Goal: Task Accomplishment & Management: Use online tool/utility

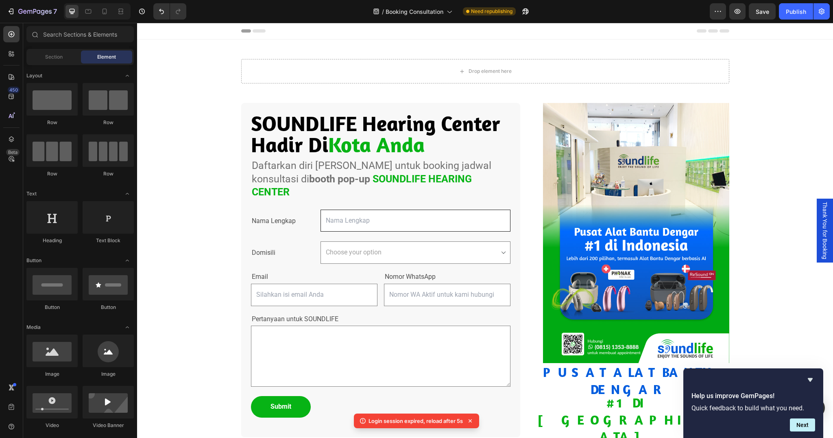
scroll to position [66, 0]
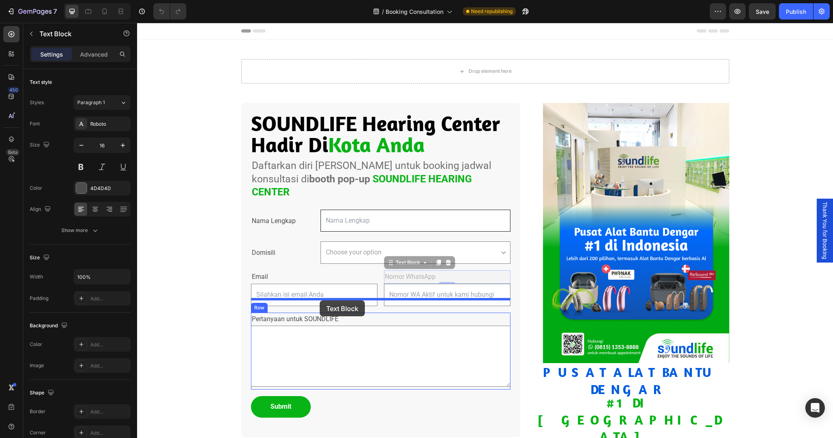
drag, startPoint x: 429, startPoint y: 262, endPoint x: 320, endPoint y: 300, distance: 115.8
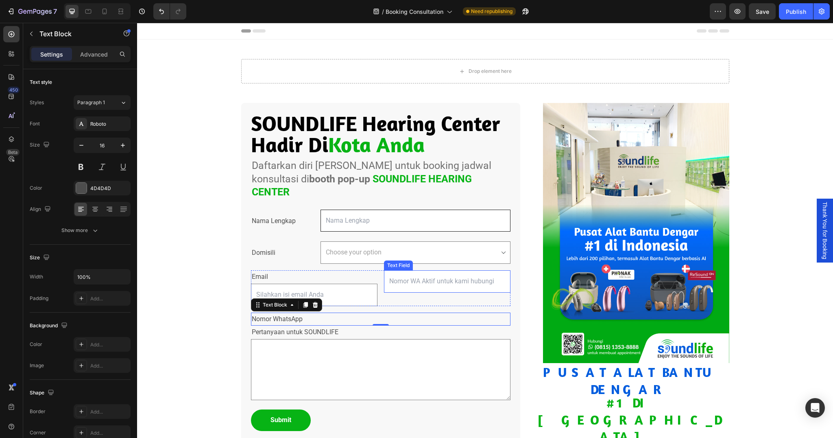
click at [433, 270] on input "text" at bounding box center [447, 281] width 127 height 22
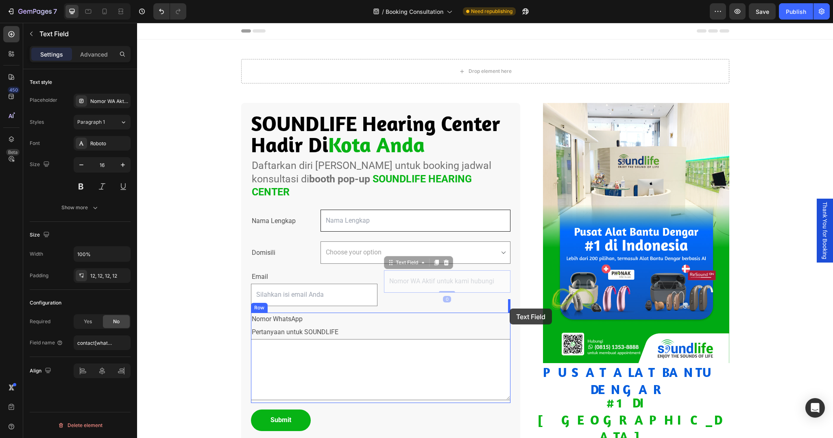
drag, startPoint x: 394, startPoint y: 252, endPoint x: 510, endPoint y: 308, distance: 129.0
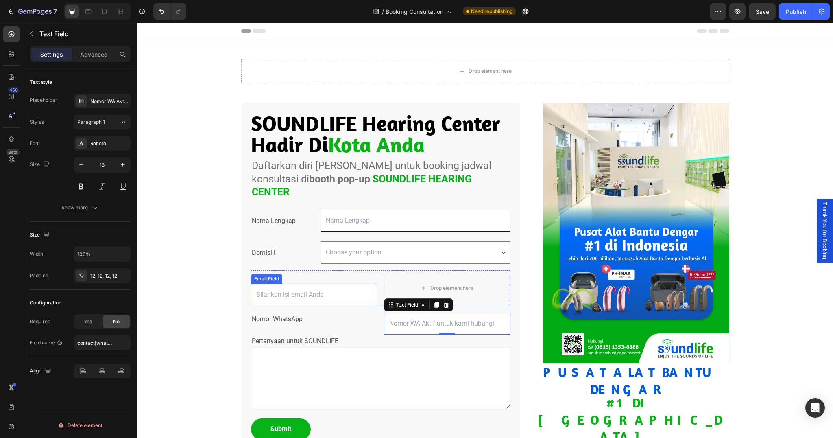
click at [328, 284] on input "email" at bounding box center [314, 295] width 127 height 22
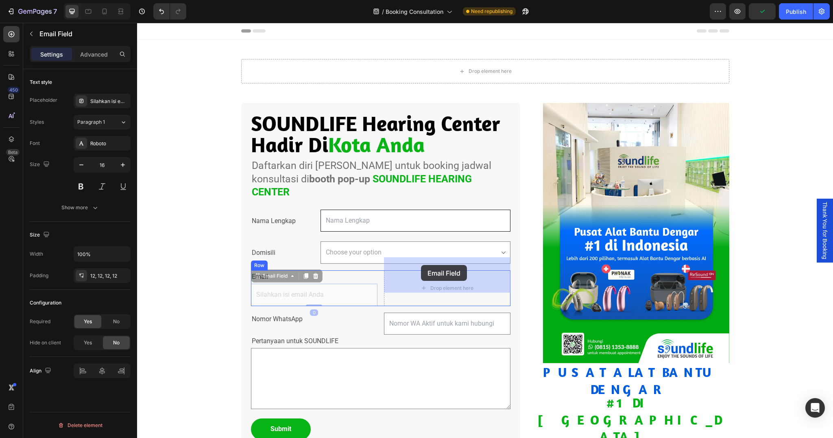
drag, startPoint x: 264, startPoint y: 264, endPoint x: 421, endPoint y: 265, distance: 156.7
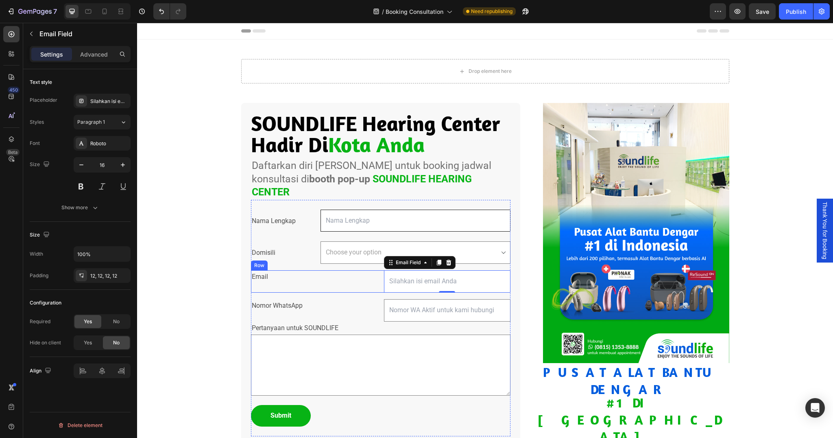
click at [279, 275] on div "Email Text Block" at bounding box center [314, 281] width 127 height 22
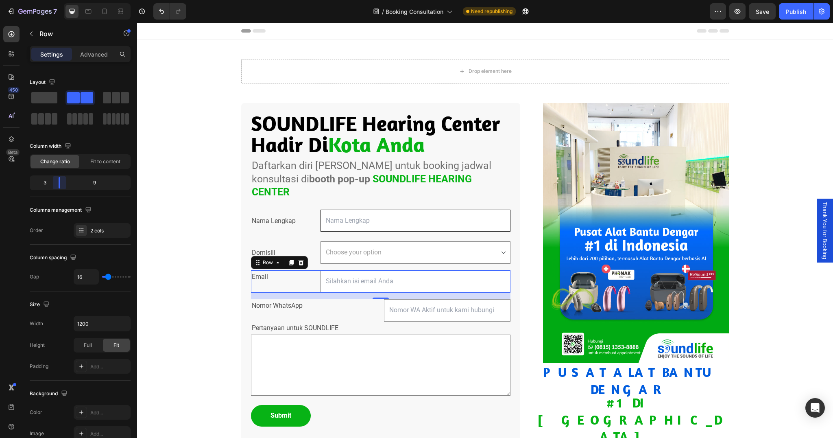
drag, startPoint x: 82, startPoint y: 184, endPoint x: 55, endPoint y: 184, distance: 27.3
click at [55, 0] on body "7 / Booking Consultation Need republishing Preview Save Publish 450 Beta Sectio…" at bounding box center [416, 0] width 833 height 0
click at [335, 305] on div "Nomor WhatsApp Text Block" at bounding box center [314, 310] width 127 height 22
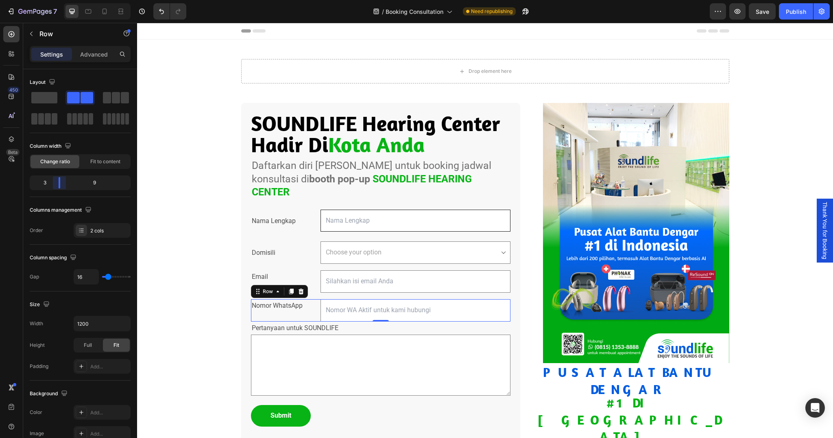
drag, startPoint x: 82, startPoint y: 185, endPoint x: 55, endPoint y: 185, distance: 27.3
click at [55, 0] on body "7 / Booking Consultation Need republishing Preview Save Publish 450 Beta Sectio…" at bounding box center [416, 0] width 833 height 0
click at [279, 410] on div "Submit" at bounding box center [281, 416] width 21 height 12
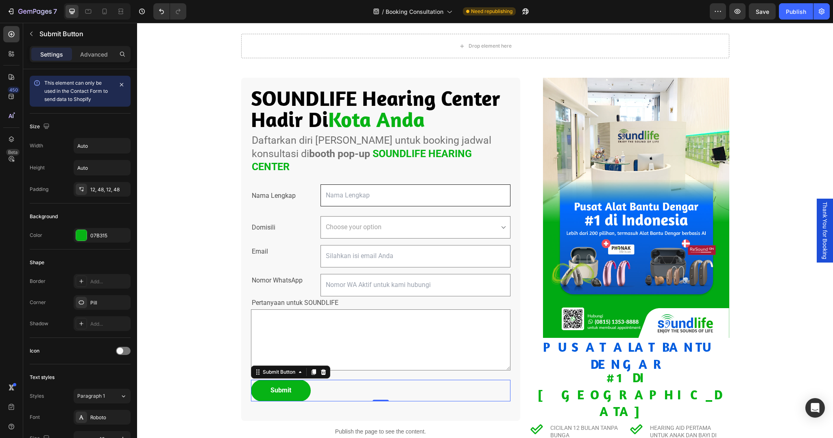
scroll to position [35, 0]
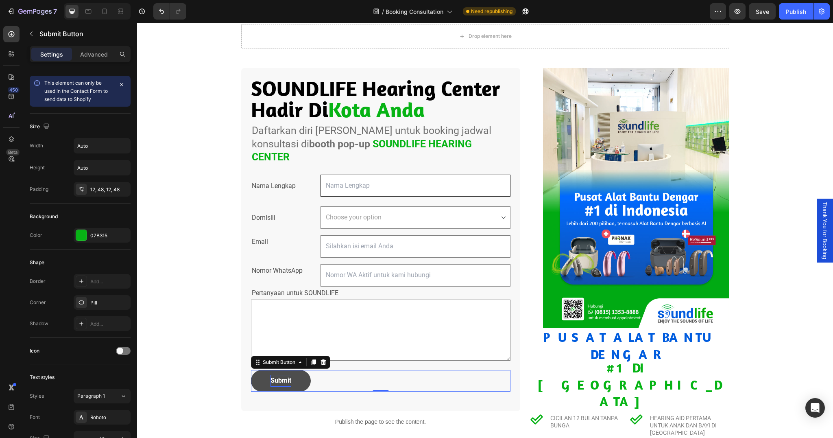
click at [276, 375] on div "Submit" at bounding box center [281, 381] width 21 height 12
click at [276, 375] on p "Submit" at bounding box center [281, 381] width 21 height 12
click at [208, 350] on div "Drop element here Row Section 1 SOUNDLIFE Hearing Center Hadir Di Kota Anda Cus…" at bounding box center [485, 227] width 696 height 446
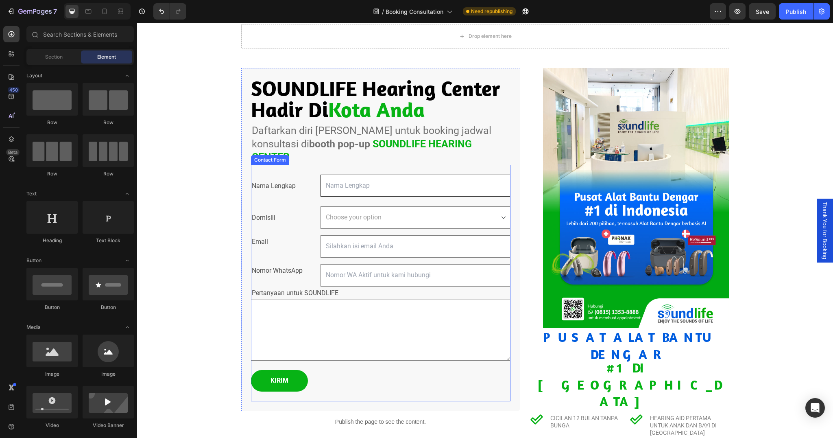
click at [362, 165] on div "Nama Lengkap Text Block Text Field Row Domisili Text Block Choose your option […" at bounding box center [381, 283] width 260 height 237
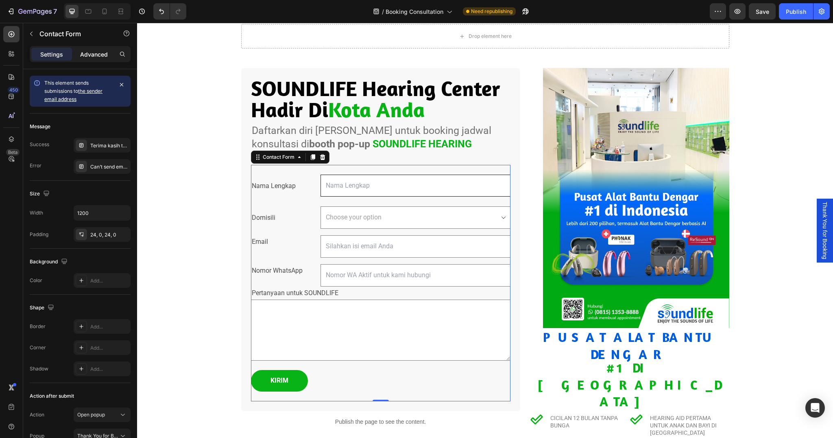
click at [91, 56] on p "Advanced" at bounding box center [94, 54] width 28 height 9
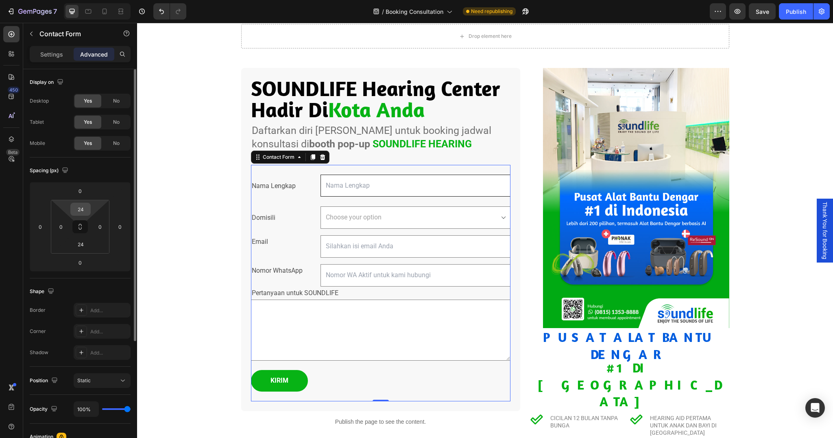
click at [79, 206] on input "24" at bounding box center [80, 209] width 16 height 12
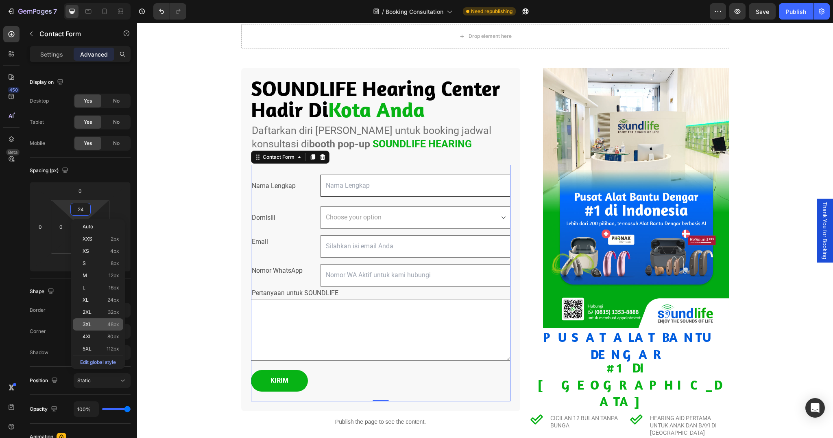
click at [89, 326] on span "3XL" at bounding box center [87, 324] width 9 height 6
type input "48"
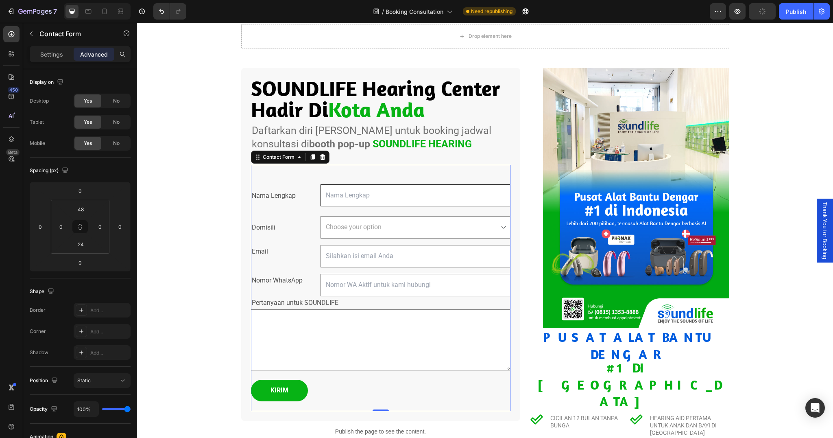
click at [157, 269] on div "Drop element here Row Section 1 SOUNDLIFE Hearing Center Hadir Di Kota Anda Cus…" at bounding box center [485, 229] width 696 height 451
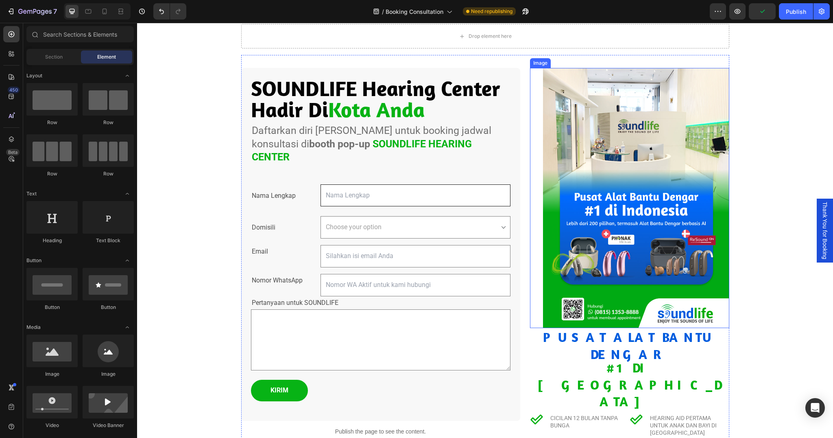
click at [666, 210] on img at bounding box center [636, 198] width 186 height 260
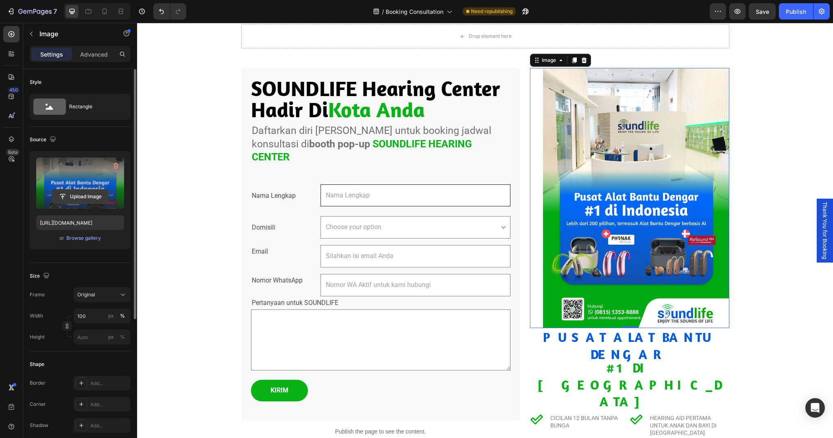
click at [77, 199] on input "file" at bounding box center [80, 197] width 56 height 14
click at [116, 163] on icon "button" at bounding box center [116, 166] width 8 height 8
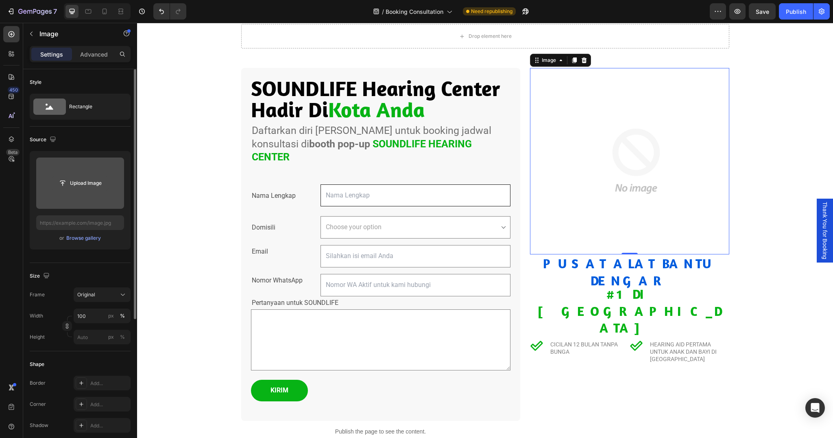
click at [81, 186] on input "file" at bounding box center [80, 183] width 56 height 14
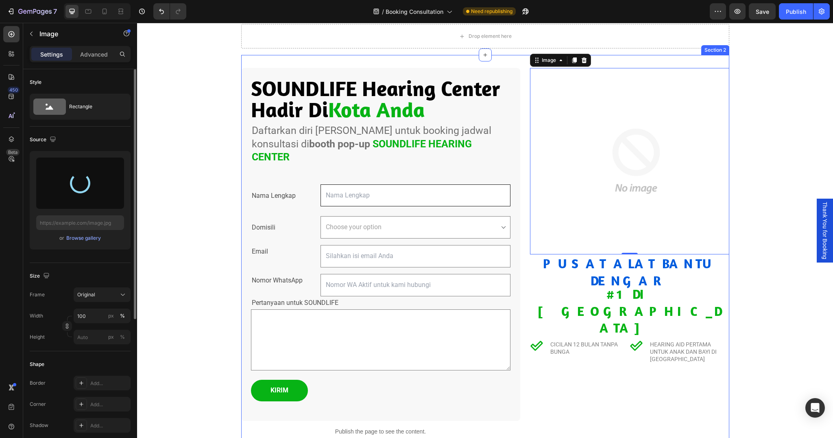
type input "[URL][DOMAIN_NAME]"
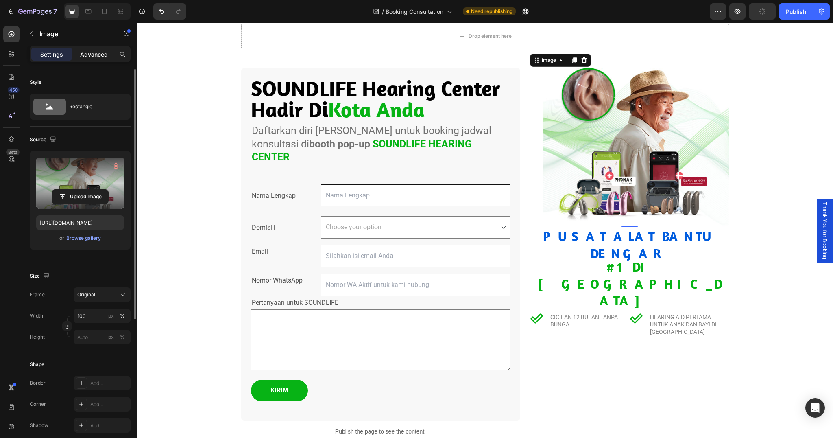
click at [99, 57] on p "Advanced" at bounding box center [94, 54] width 28 height 9
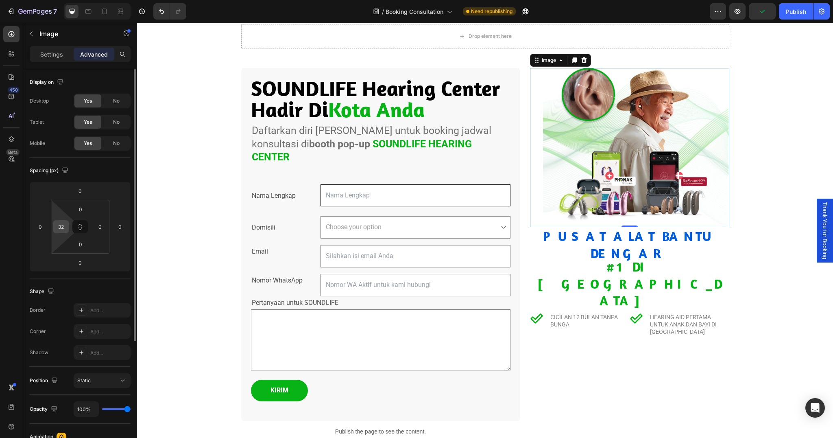
click at [61, 226] on input "32" at bounding box center [61, 227] width 12 height 12
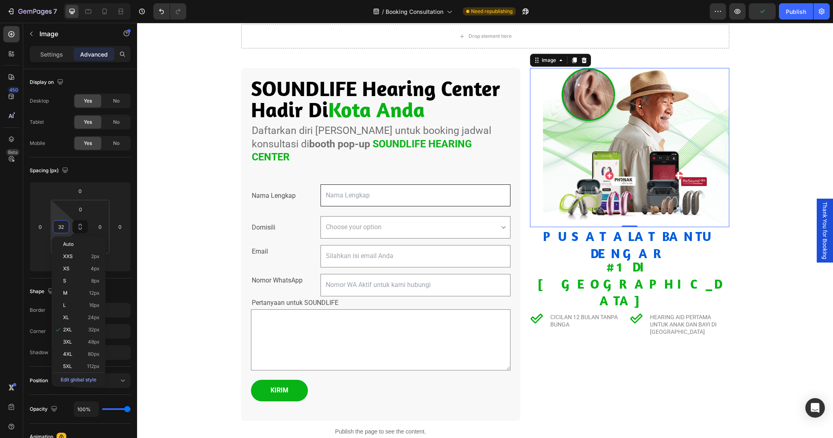
type input "-"
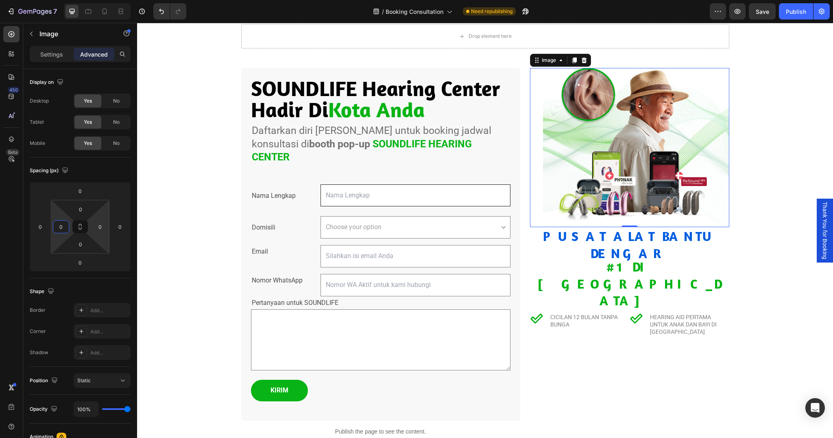
type input "0"
click at [114, 288] on div "Shape" at bounding box center [80, 291] width 101 height 13
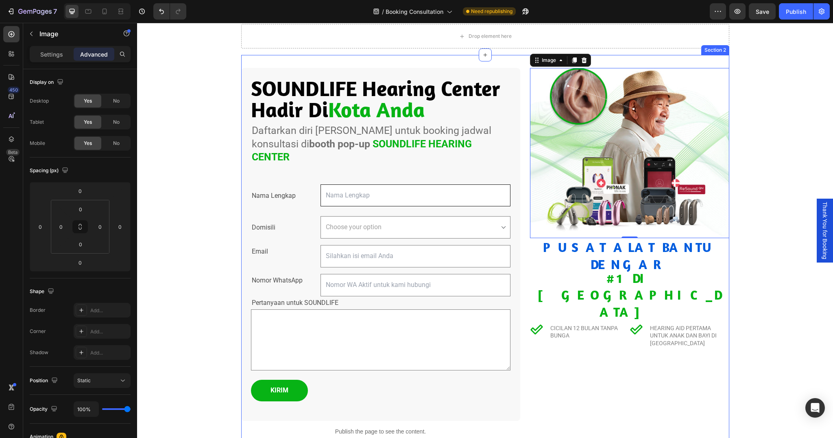
click at [485, 63] on div "SOUNDLIFE Hearing Center Hadir Di Kota Anda Custom Code Daftarkan diri Anda unt…" at bounding box center [485, 255] width 488 height 400
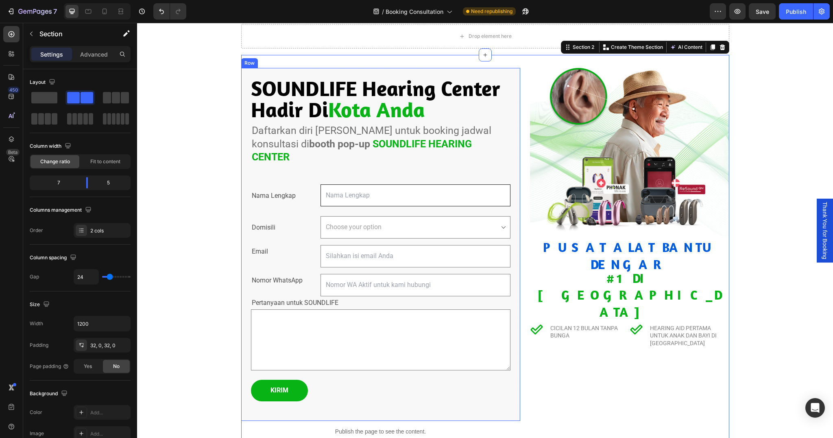
click at [513, 87] on div "SOUNDLIFE Hearing Center Hadir Di Kota Anda Custom Code Daftarkan diri Anda unt…" at bounding box center [380, 244] width 279 height 353
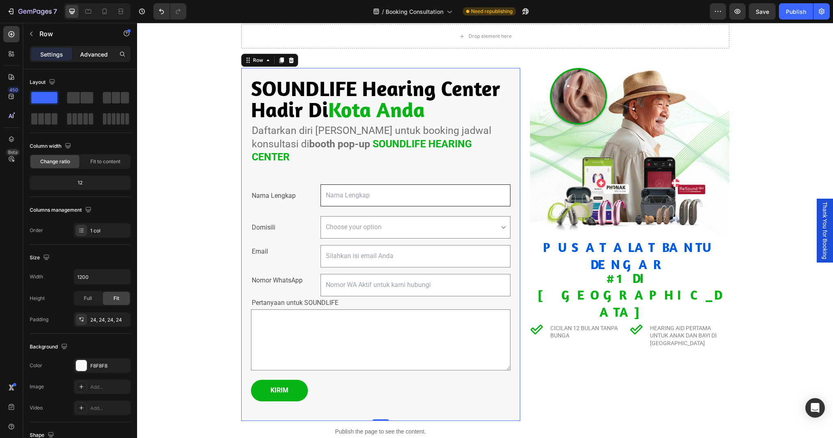
click at [98, 55] on p "Advanced" at bounding box center [94, 54] width 28 height 9
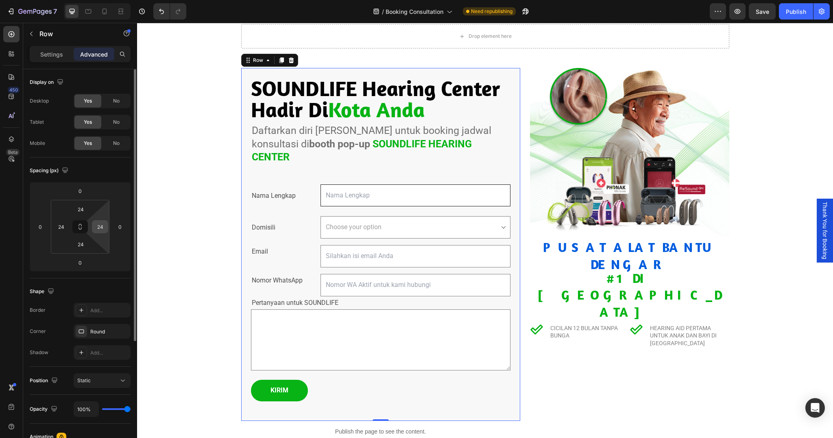
click at [97, 227] on input "24" at bounding box center [100, 227] width 12 height 12
click at [108, 295] on div "Shape" at bounding box center [80, 291] width 101 height 13
type input "24"
click at [173, 281] on div "Drop element here Row Section 1 SOUNDLIFE Hearing Center Hadir Di Kota Anda Cus…" at bounding box center [485, 229] width 696 height 451
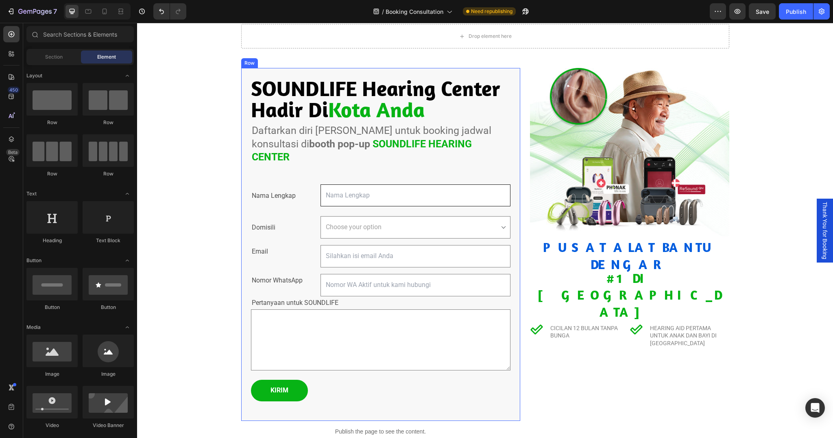
click at [519, 72] on div "SOUNDLIFE Hearing Center Hadir Di Kota Anda Custom Code Daftarkan diri Anda unt…" at bounding box center [380, 244] width 279 height 353
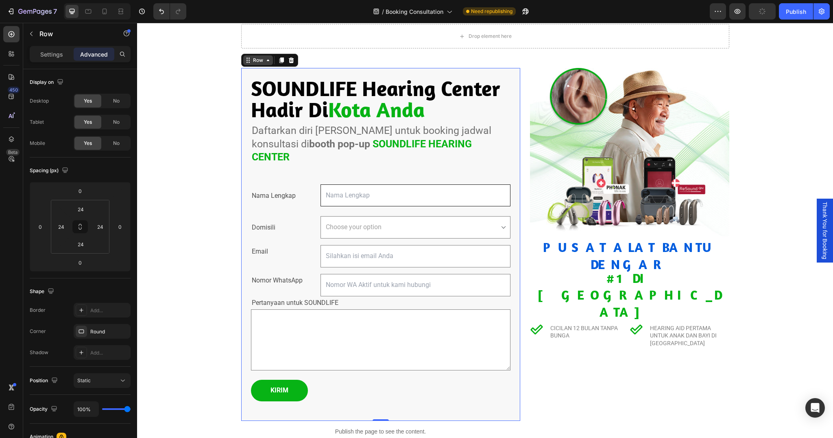
click at [263, 60] on div "Row" at bounding box center [257, 60] width 13 height 7
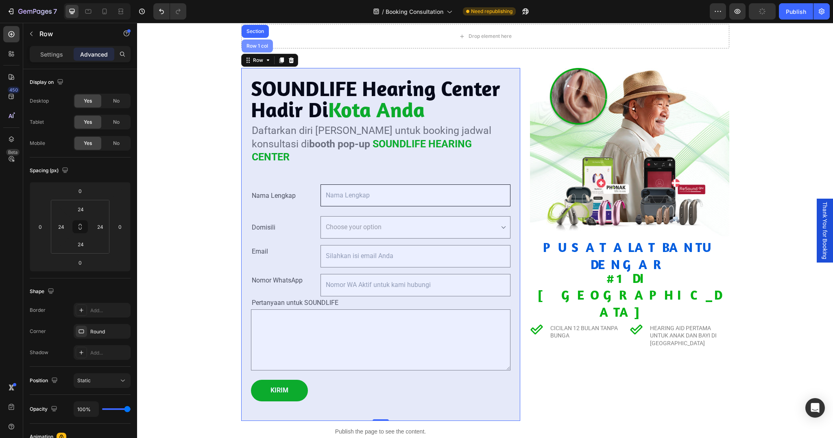
click at [257, 42] on div "Row 1 col" at bounding box center [257, 45] width 31 height 13
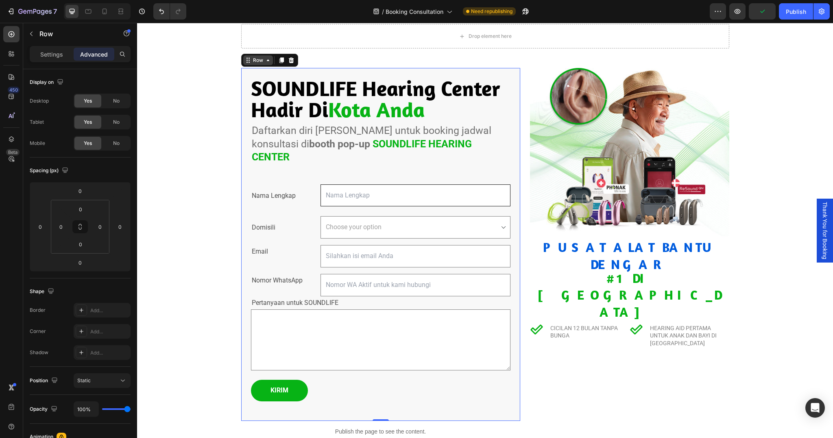
click at [262, 64] on div "Row" at bounding box center [258, 60] width 30 height 10
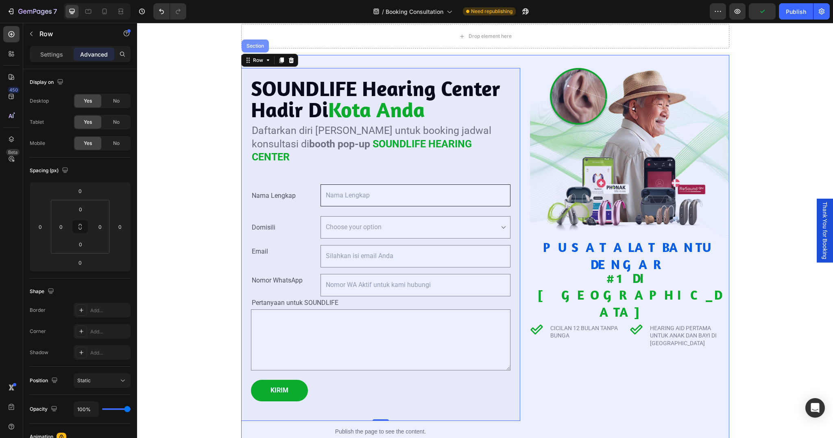
click at [260, 46] on div "Section" at bounding box center [255, 46] width 21 height 5
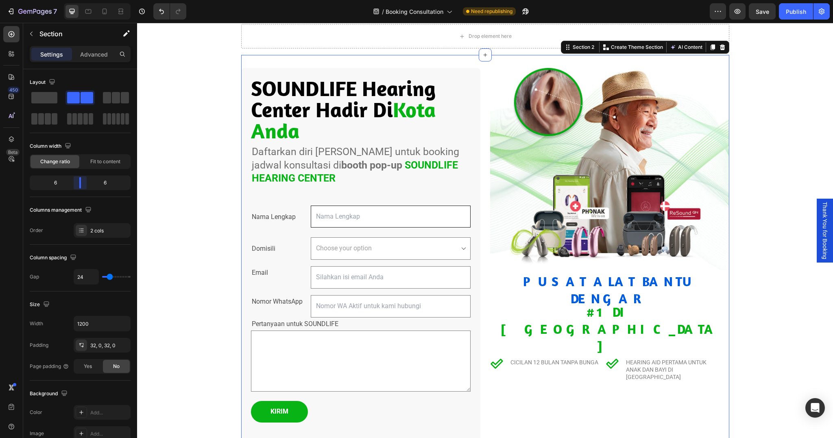
drag, startPoint x: 88, startPoint y: 185, endPoint x: 78, endPoint y: 184, distance: 9.8
click at [78, 0] on body "7 / Booking Consultation Need republishing Preview Save Publish 450 Beta Sectio…" at bounding box center [416, 0] width 833 height 0
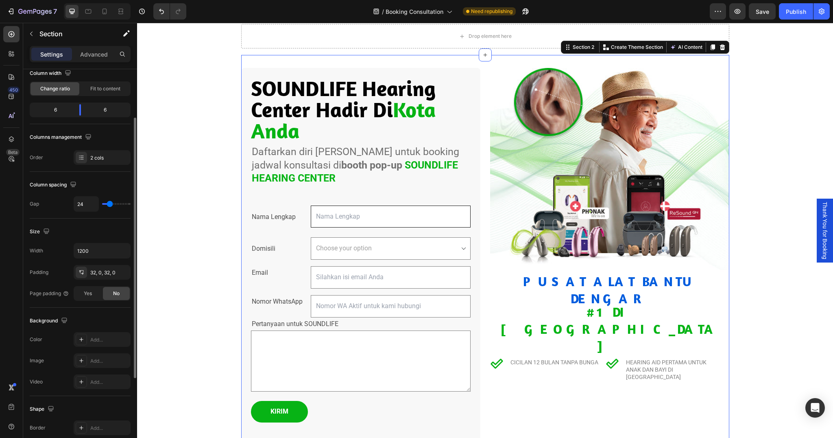
type input "35"
type input "8"
type input "0"
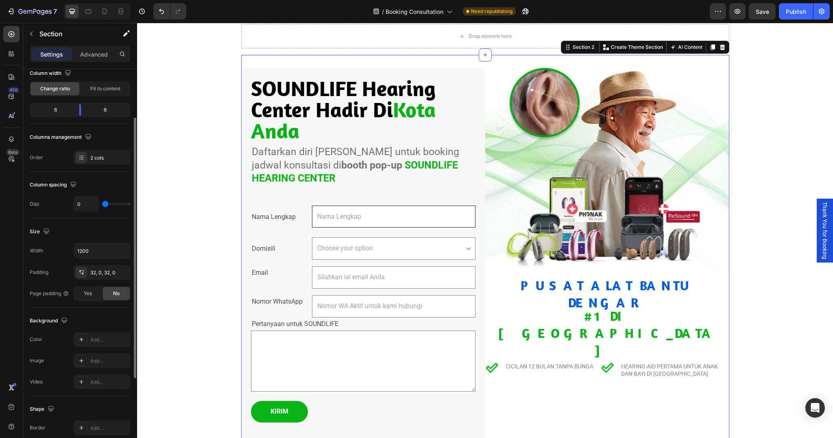
drag, startPoint x: 112, startPoint y: 206, endPoint x: 63, endPoint y: 205, distance: 48.8
type input "0"
click at [102, 205] on input "range" at bounding box center [116, 204] width 28 height 2
click at [711, 203] on img at bounding box center [607, 172] width 244 height 208
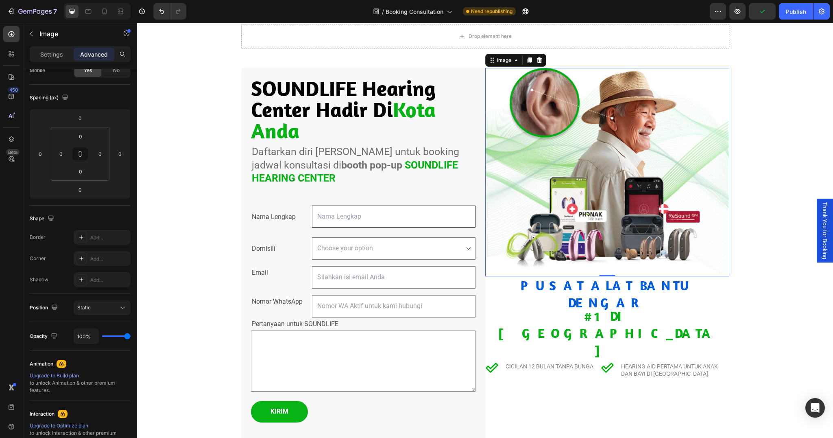
scroll to position [0, 0]
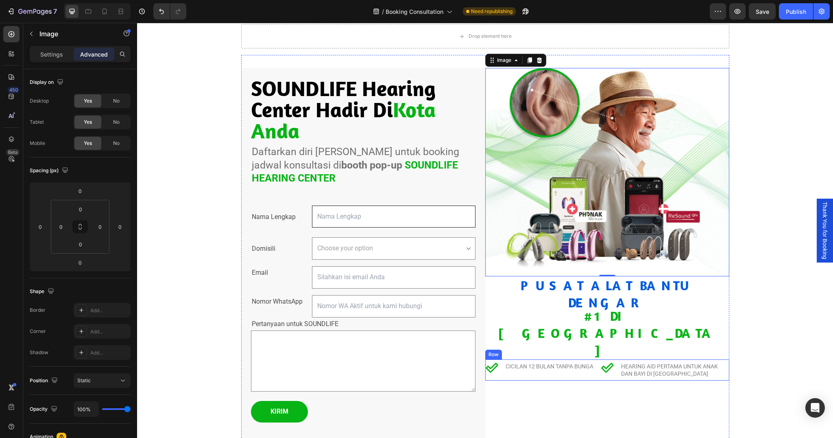
click at [507, 359] on div "Cicilan 12 Bulan Tanpa Bunga Text Block" at bounding box center [550, 369] width 90 height 21
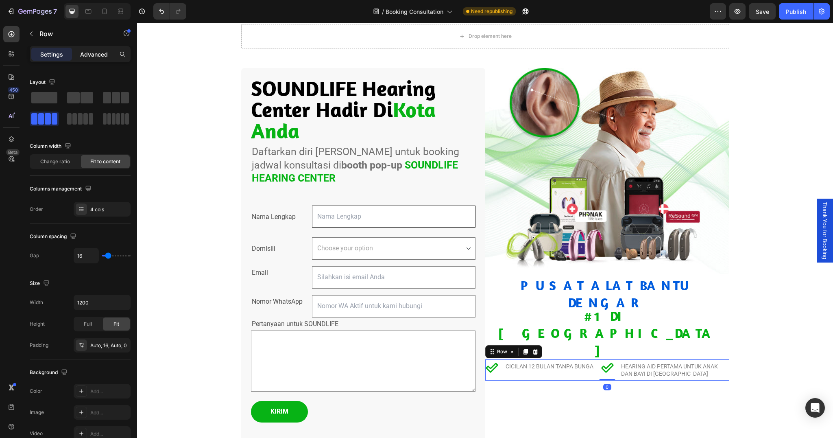
click at [88, 52] on p "Advanced" at bounding box center [94, 54] width 28 height 9
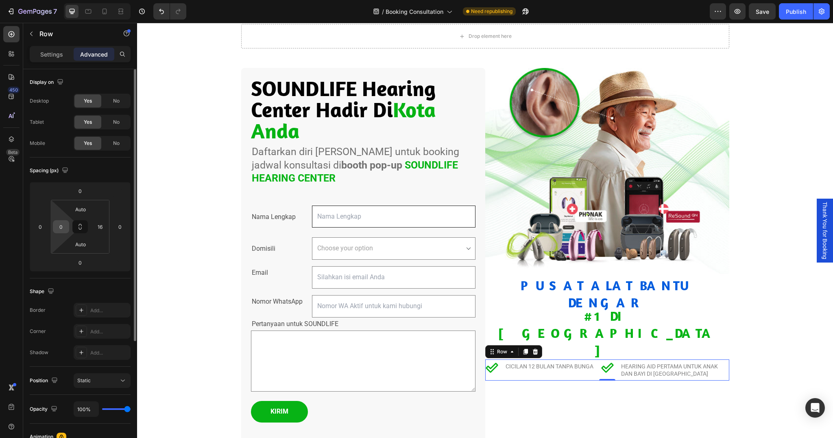
click at [59, 227] on input "0" at bounding box center [61, 227] width 12 height 12
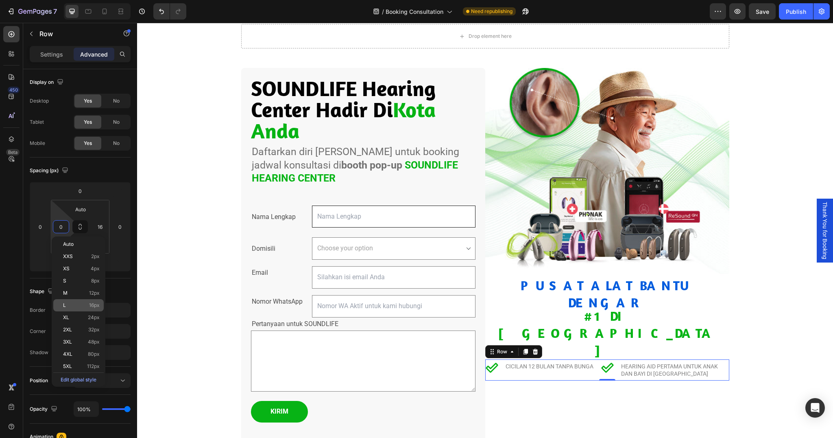
click at [77, 308] on div "L 16px" at bounding box center [78, 305] width 50 height 12
type input "16"
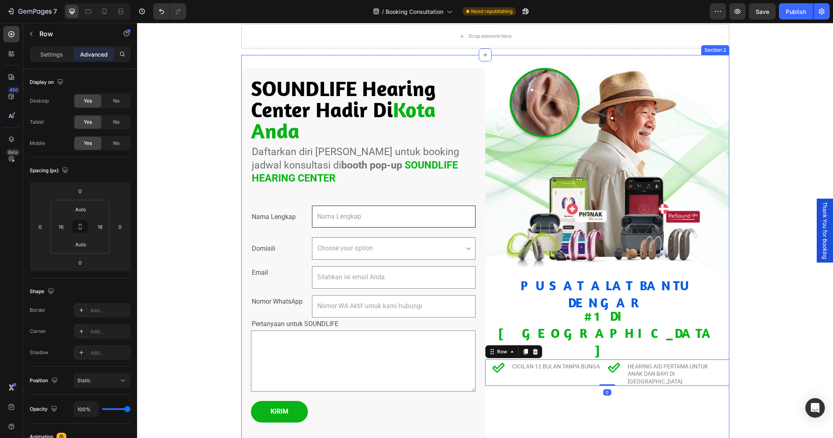
click at [604, 387] on div "Image PUSAT ALAT BANTU DENGAR Heading #1 di indonesia Heading Icon Cicilan 12 B…" at bounding box center [607, 266] width 244 height 396
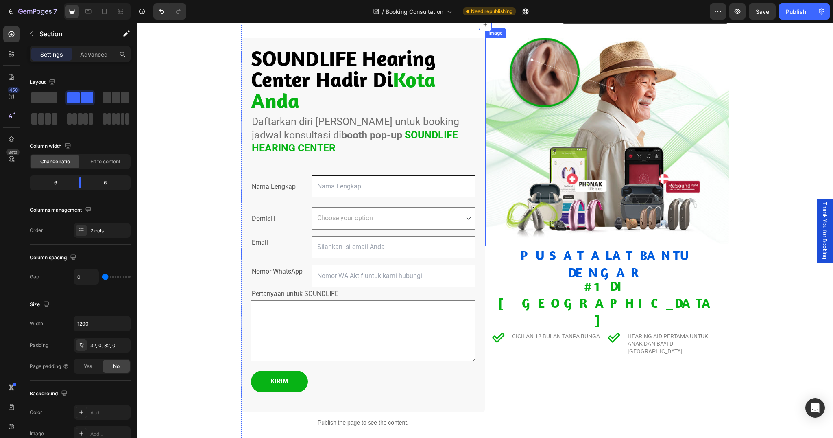
scroll to position [46, 0]
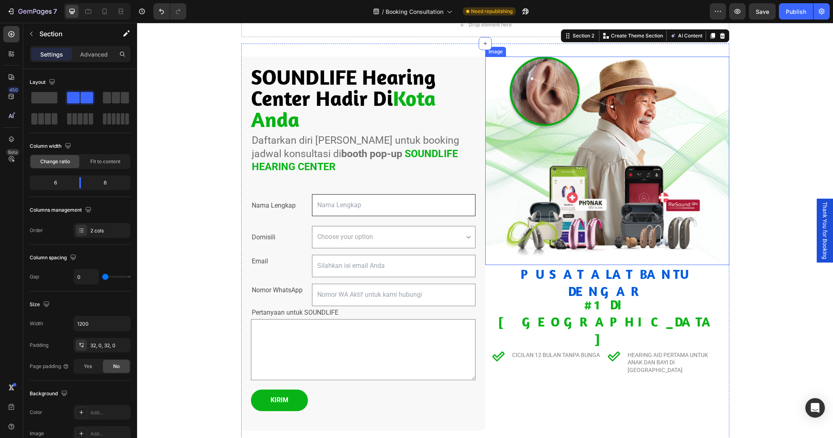
click at [594, 133] on img at bounding box center [607, 161] width 244 height 208
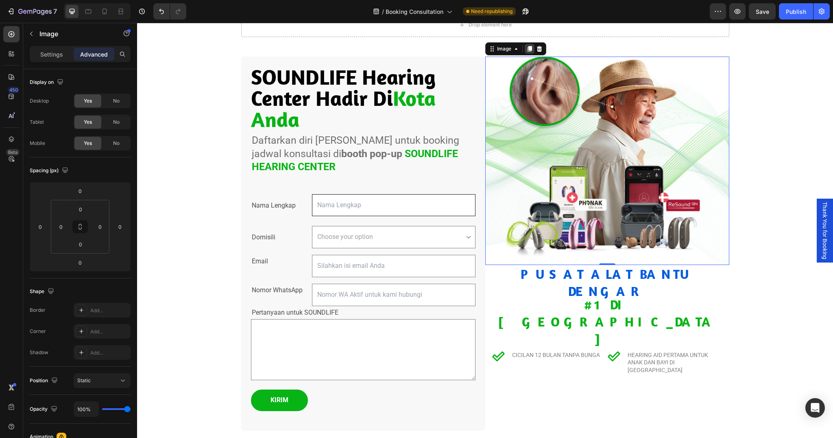
click at [529, 46] on icon at bounding box center [529, 49] width 4 height 6
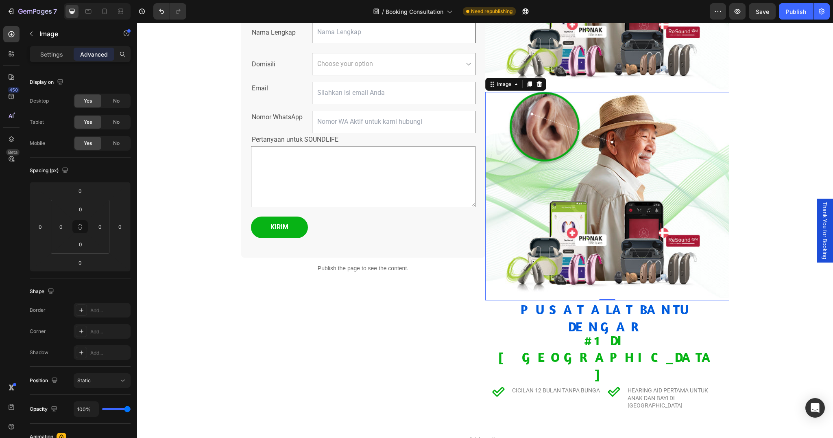
scroll to position [261, 0]
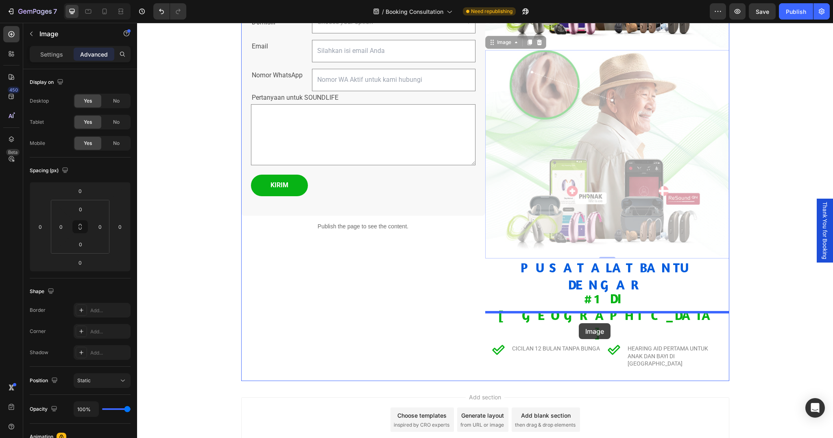
drag, startPoint x: 584, startPoint y: 178, endPoint x: 579, endPoint y: 323, distance: 145.0
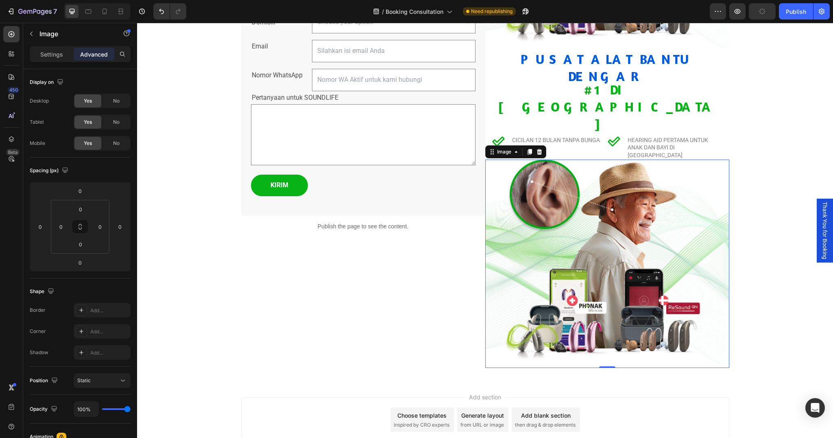
click at [587, 197] on img at bounding box center [607, 264] width 244 height 208
click at [52, 54] on p "Settings" at bounding box center [51, 54] width 23 height 9
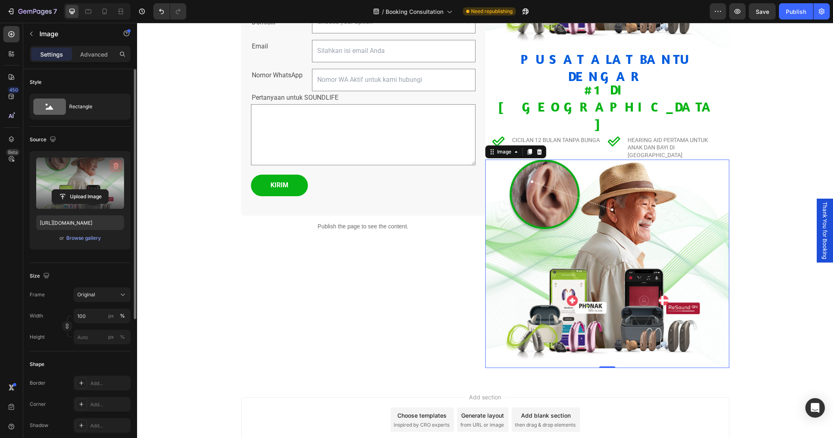
click at [116, 164] on icon "button" at bounding box center [116, 166] width 5 height 6
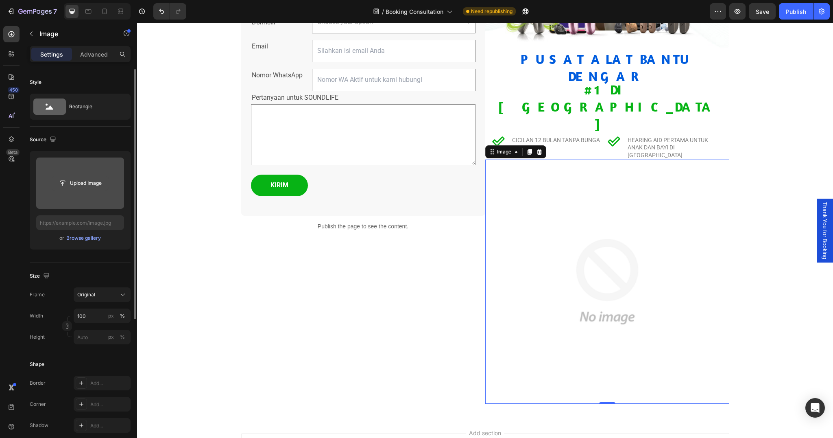
click at [80, 179] on input "file" at bounding box center [80, 183] width 56 height 14
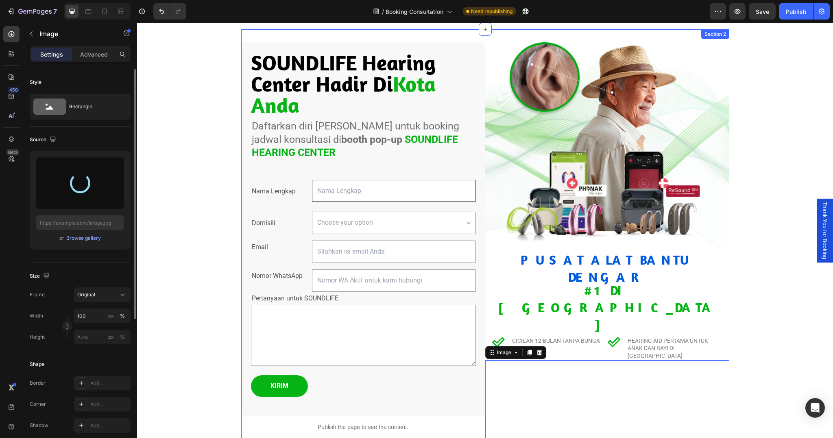
scroll to position [62, 0]
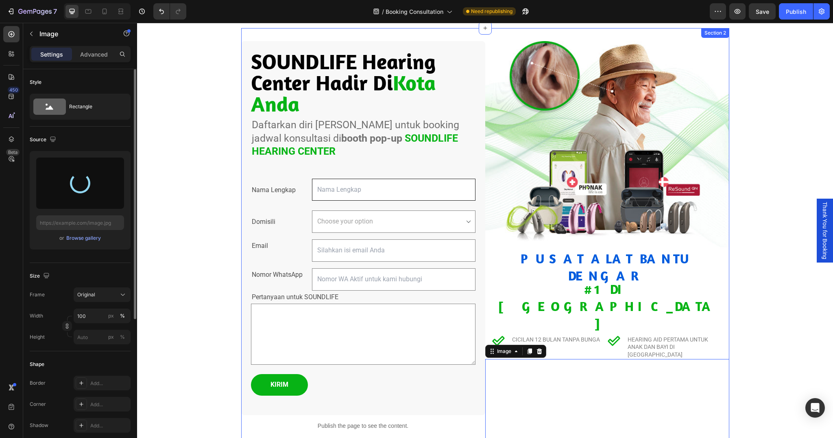
type input "[URL][DOMAIN_NAME]"
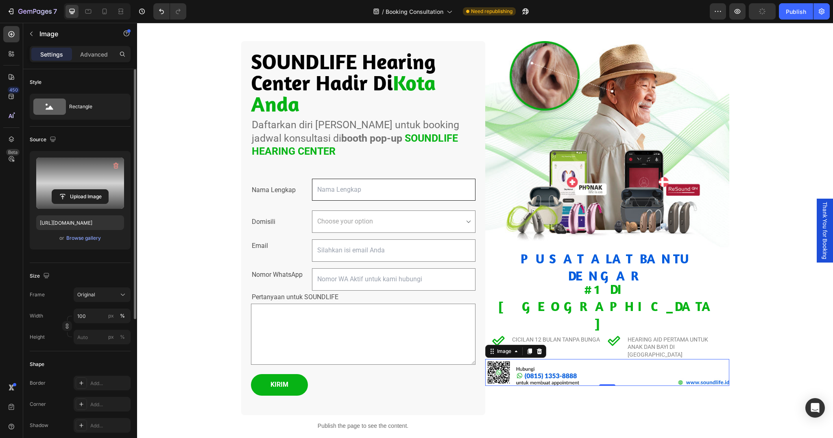
click at [778, 307] on div "Drop element here Row Section 1 SOUNDLIFE Hearing Center Hadir Di Kota Anda Cus…" at bounding box center [485, 214] width 696 height 472
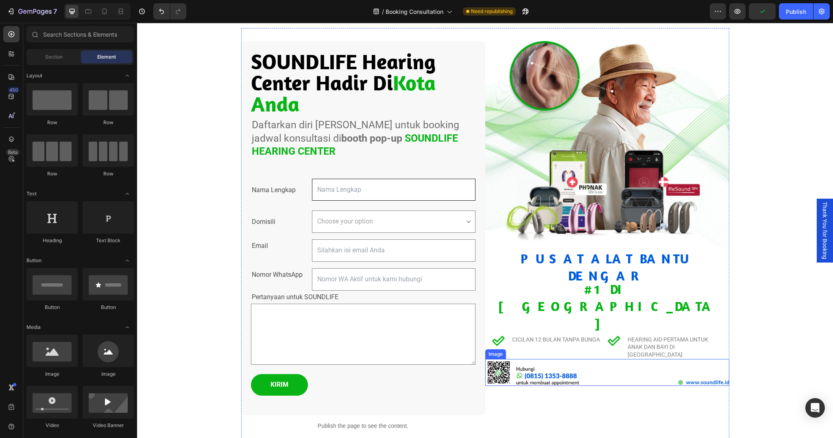
click at [568, 359] on img at bounding box center [607, 372] width 244 height 27
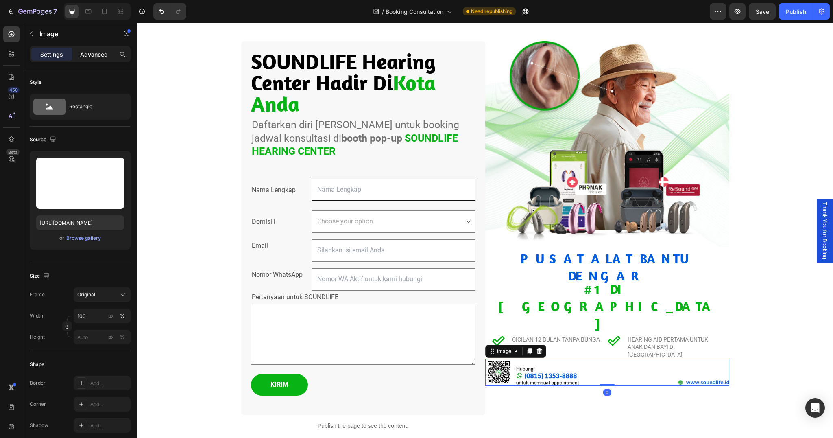
click at [100, 56] on p "Advanced" at bounding box center [94, 54] width 28 height 9
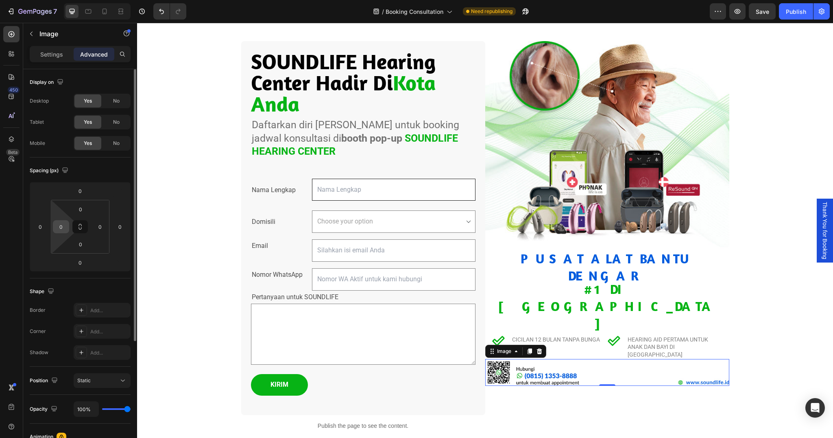
click at [59, 228] on input "0" at bounding box center [61, 227] width 12 height 12
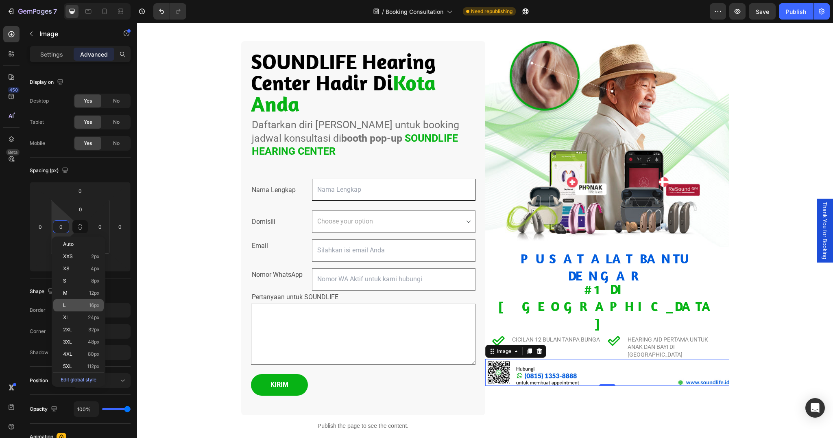
click at [71, 300] on div "L 16px" at bounding box center [78, 305] width 50 height 12
type input "16"
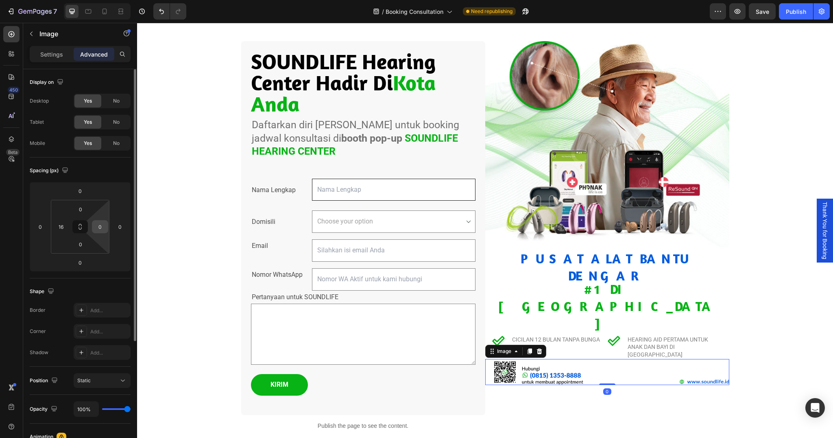
click at [98, 225] on input "0" at bounding box center [100, 227] width 12 height 12
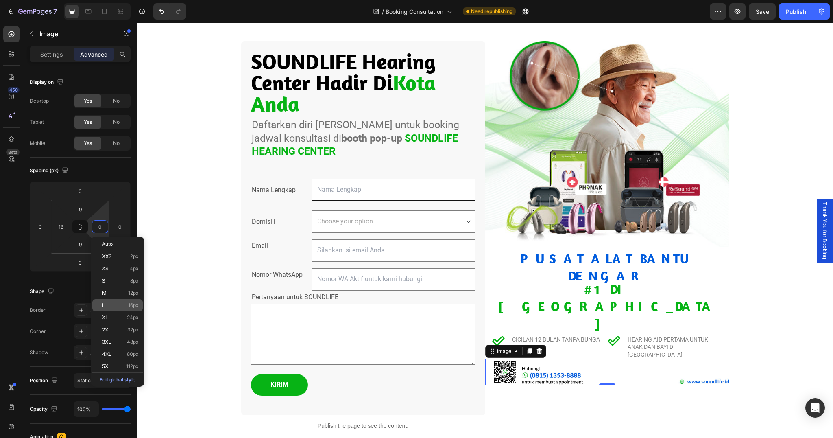
click at [109, 303] on p "L 16px" at bounding box center [120, 305] width 37 height 6
type input "16"
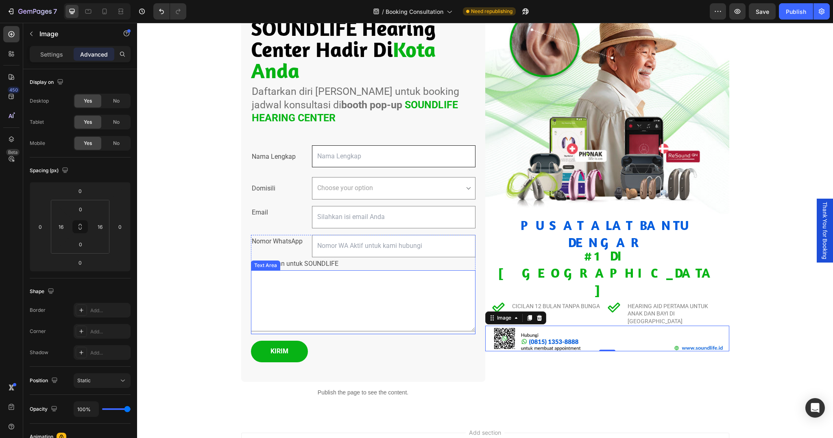
scroll to position [111, 0]
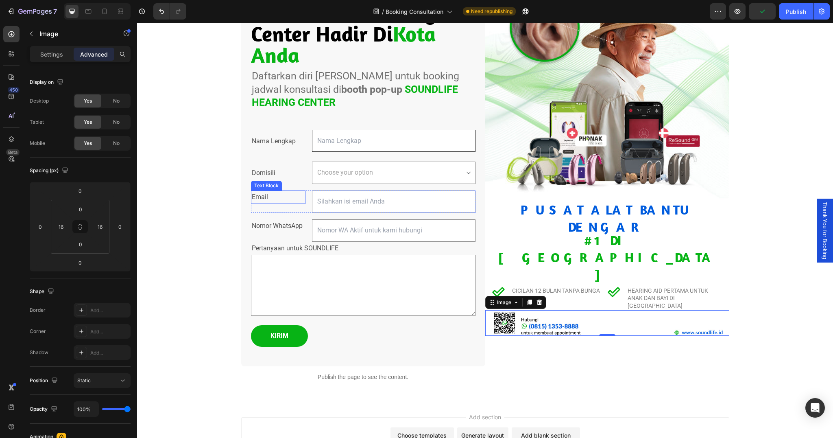
click at [286, 201] on p "Email" at bounding box center [278, 197] width 53 height 12
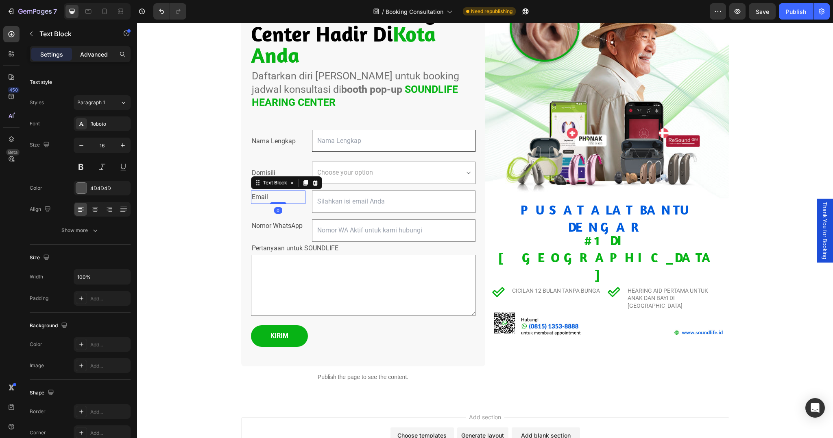
click at [84, 57] on p "Advanced" at bounding box center [94, 54] width 28 height 9
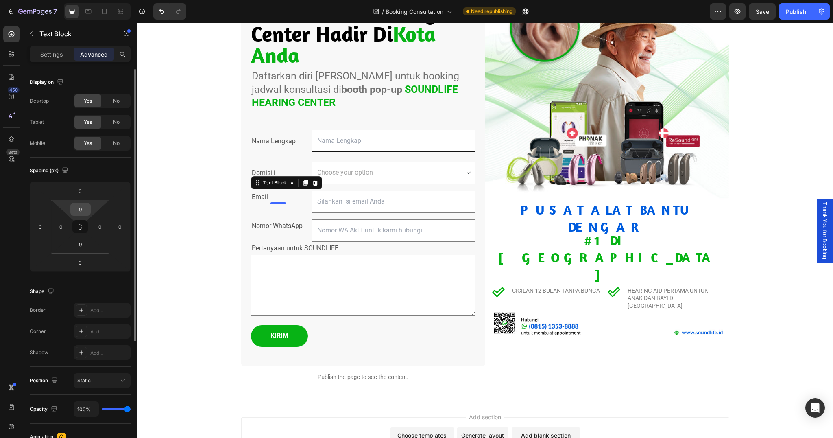
click at [84, 211] on input "0" at bounding box center [80, 209] width 16 height 12
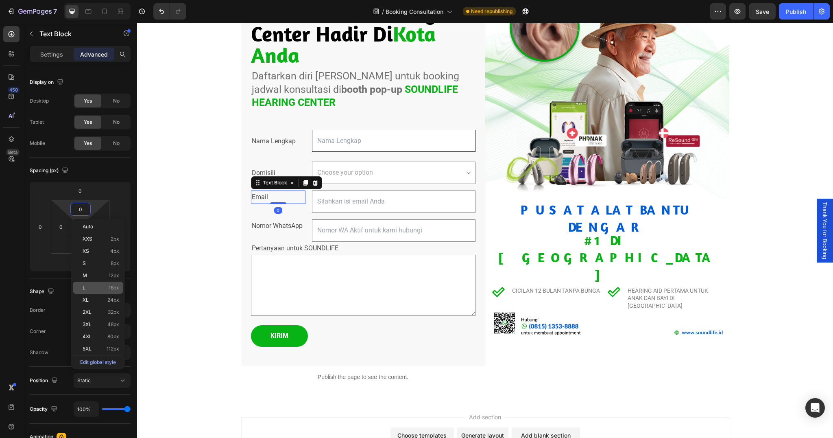
click at [96, 286] on p "L 16px" at bounding box center [101, 288] width 37 height 6
type input "16"
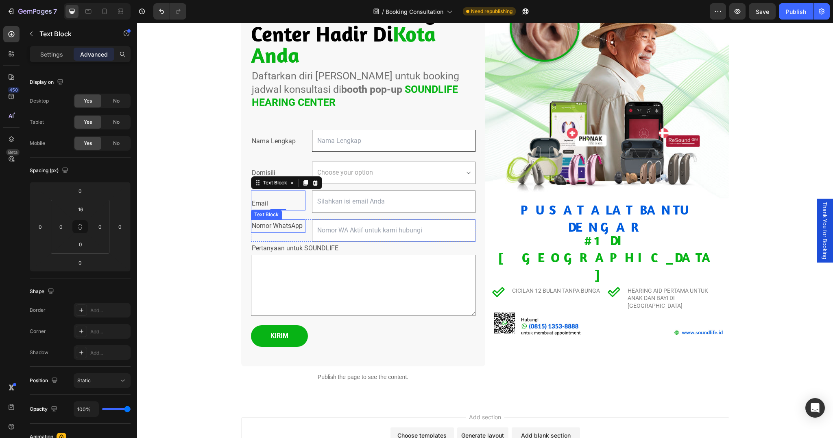
click at [292, 224] on p "Nomor WhatsApp" at bounding box center [278, 226] width 53 height 12
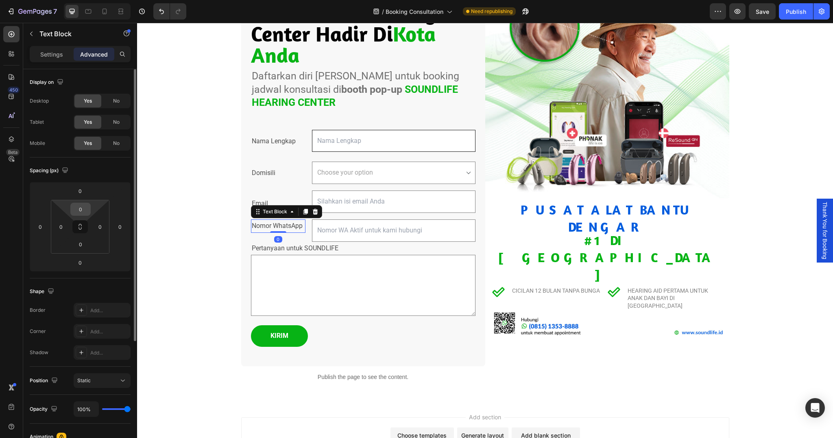
click at [75, 208] on input "0" at bounding box center [80, 209] width 16 height 12
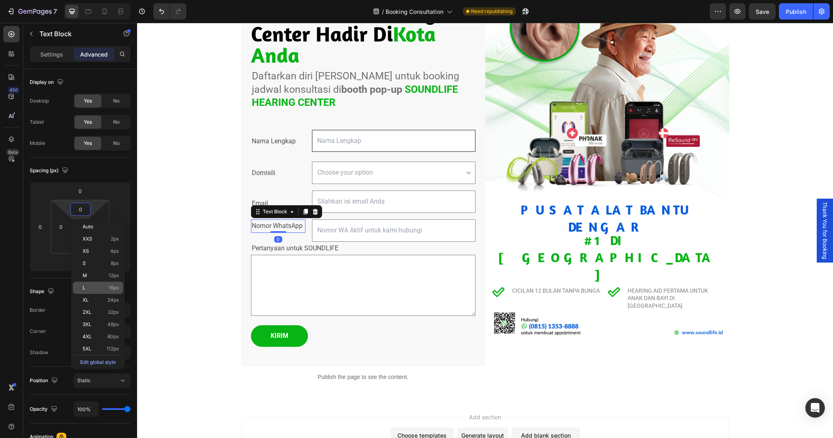
click at [95, 282] on div "L 16px" at bounding box center [98, 288] width 50 height 12
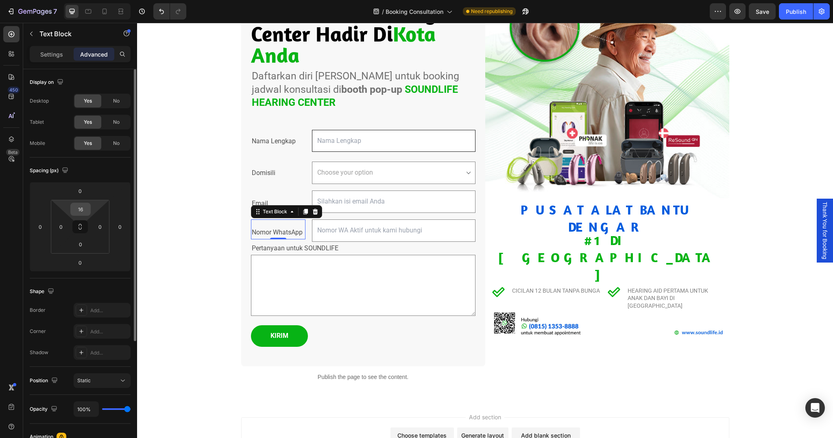
click at [80, 213] on input "16" at bounding box center [80, 209] width 16 height 12
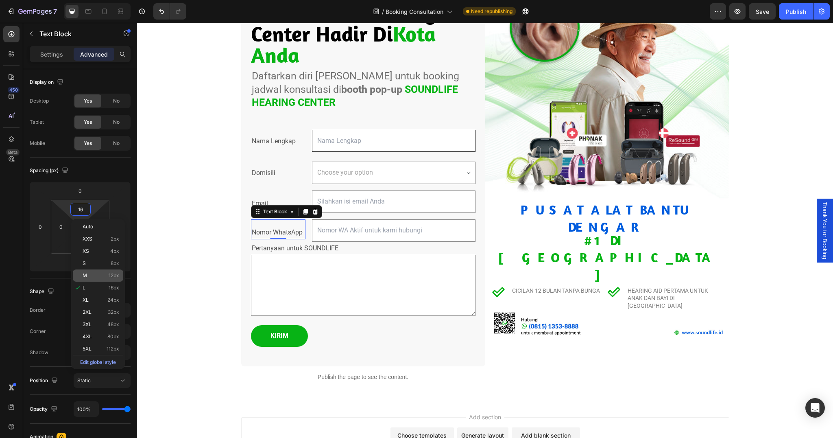
click at [93, 275] on p "M 12px" at bounding box center [101, 276] width 37 height 6
type input "12"
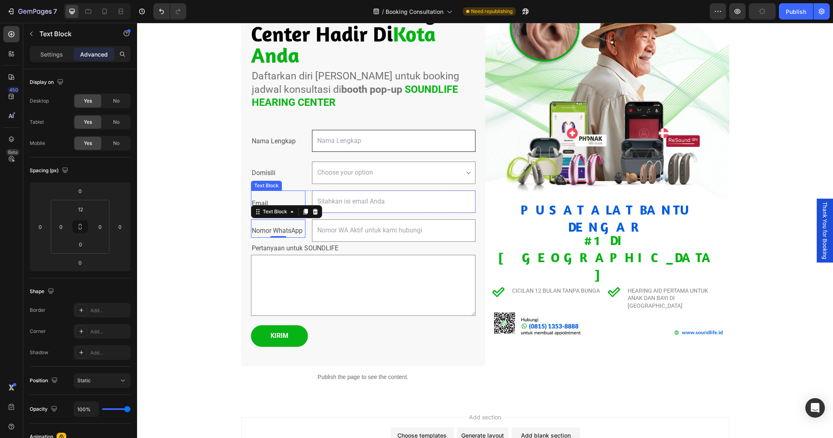
click at [272, 201] on p "Email" at bounding box center [278, 204] width 53 height 12
click at [260, 205] on p "Email" at bounding box center [278, 204] width 53 height 12
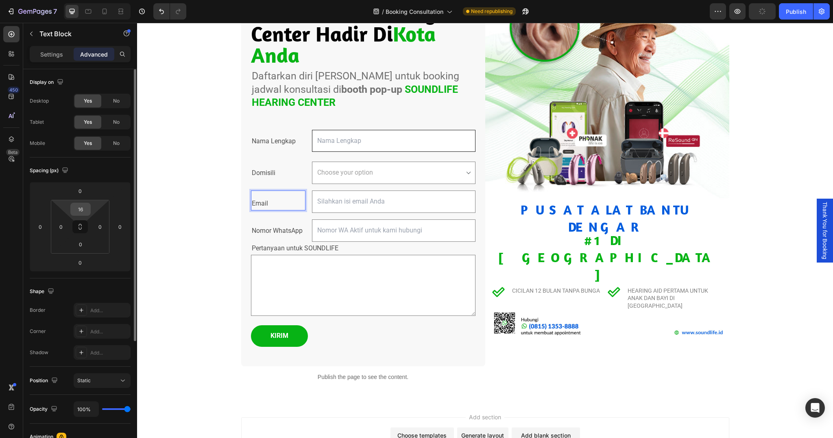
click at [85, 207] on input "16" at bounding box center [80, 209] width 16 height 12
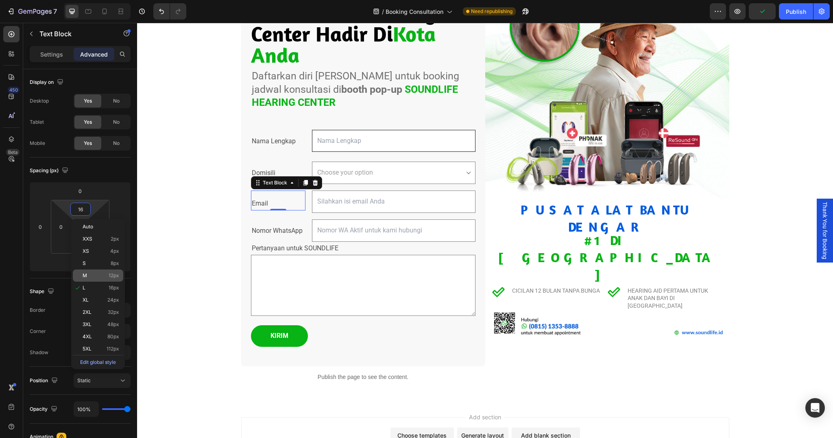
click at [91, 274] on p "M 12px" at bounding box center [101, 276] width 37 height 6
type input "12"
click at [194, 275] on div "SOUNDLIFE Hearing Center Hadir Di Kota Anda Custom Code Daftarkan diri Anda unt…" at bounding box center [485, 165] width 696 height 472
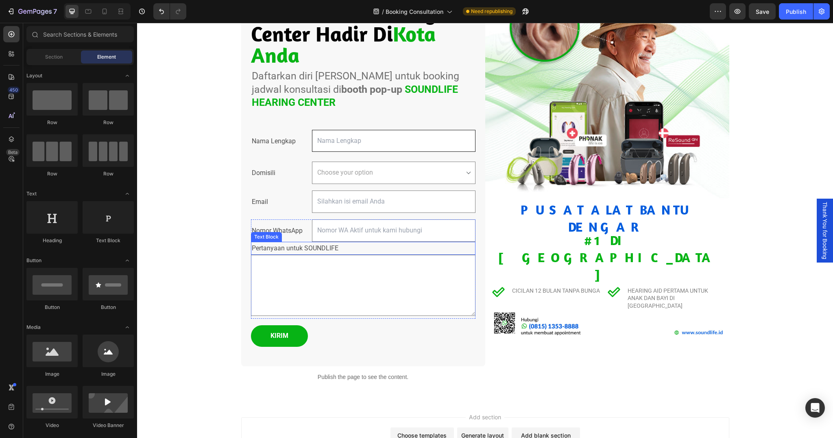
click at [388, 247] on p "Pertanyaan untuk SOUNDLIFE" at bounding box center [363, 249] width 223 height 12
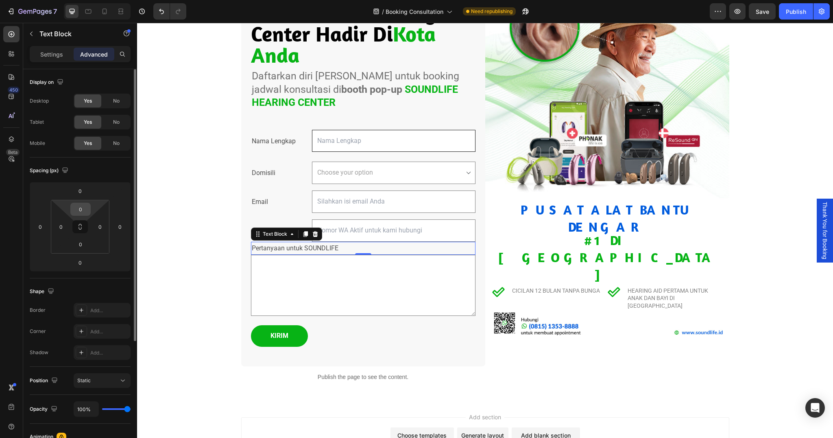
click at [83, 211] on input "0" at bounding box center [80, 209] width 16 height 12
click at [83, 186] on input "0" at bounding box center [80, 191] width 16 height 12
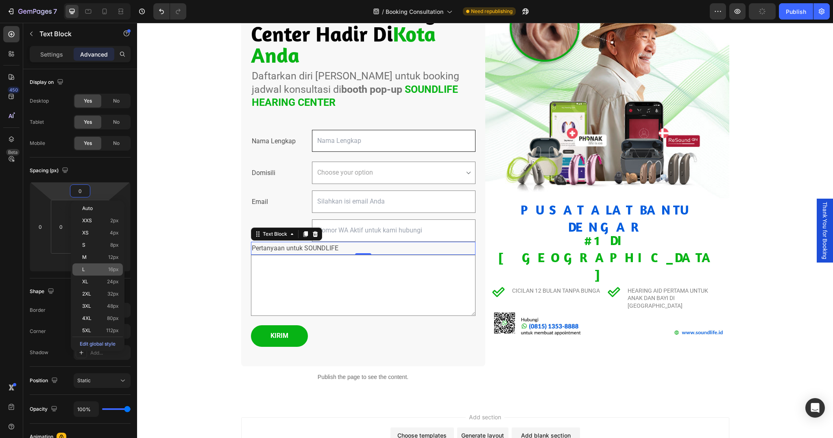
click at [90, 266] on div "L 16px" at bounding box center [97, 269] width 50 height 12
type input "16"
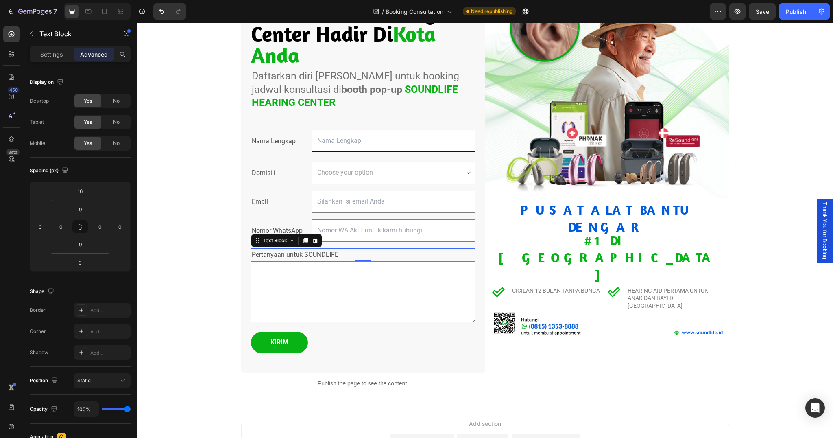
click at [769, 21] on div "7 / Booking Consultation Need republishing Preview Save Publish" at bounding box center [416, 11] width 833 height 23
click at [768, 15] on button "Save" at bounding box center [762, 11] width 27 height 16
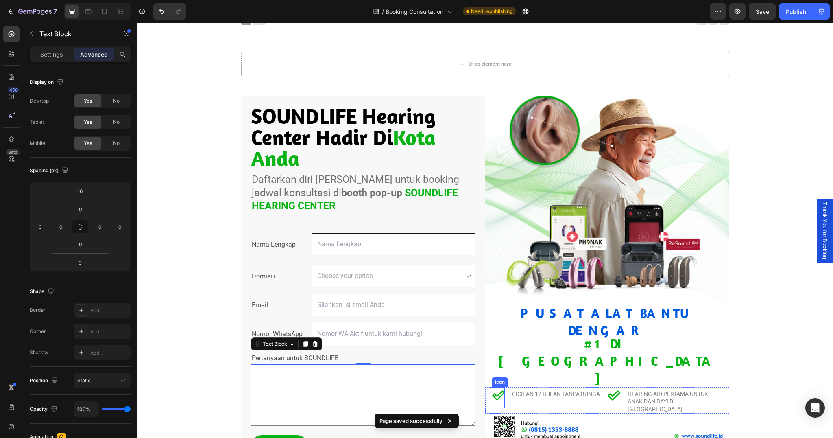
scroll to position [0, 0]
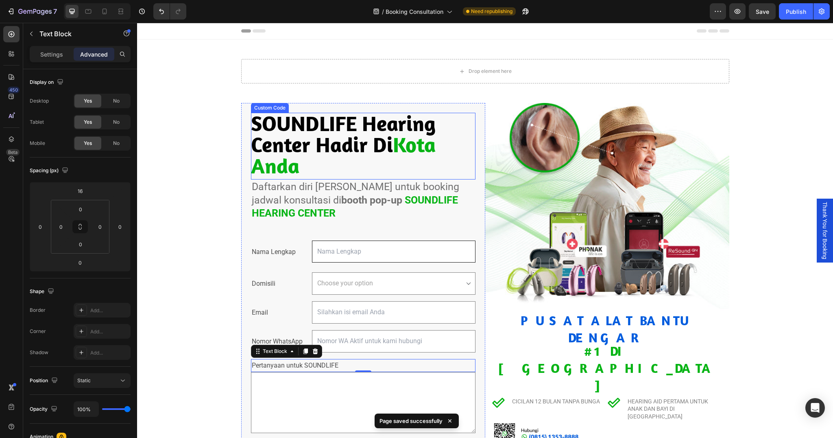
click at [305, 125] on h2 "SOUNDLIFE Hearing Center Hadir Di [GEOGRAPHIC_DATA]" at bounding box center [363, 144] width 225 height 63
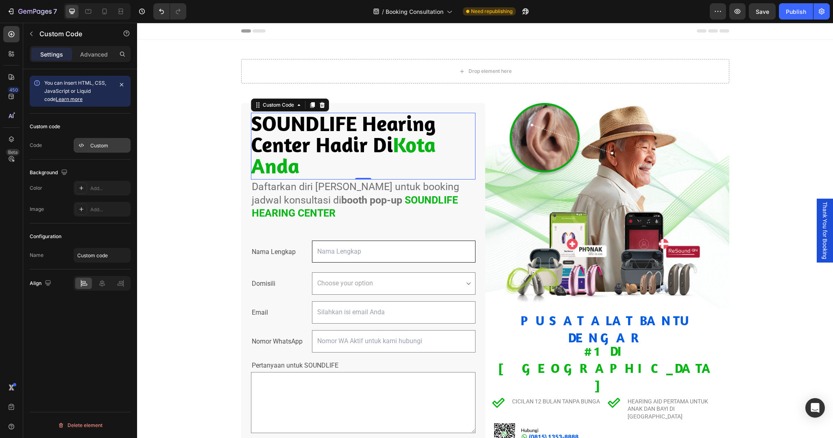
click at [96, 145] on div "Custom" at bounding box center [109, 145] width 38 height 7
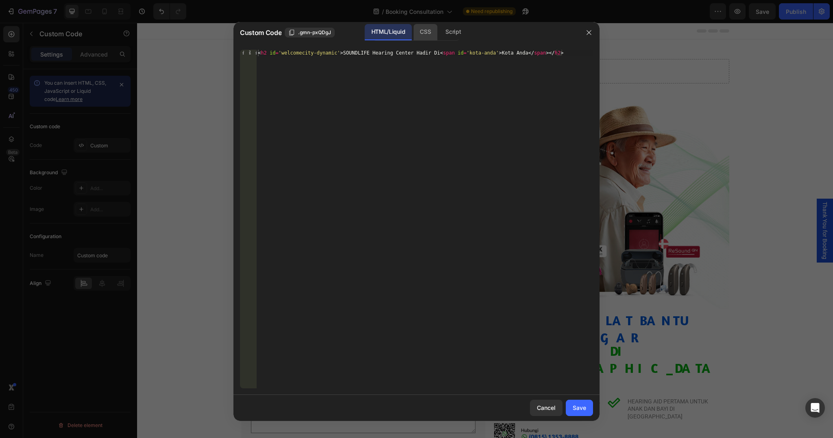
click at [429, 31] on div "CSS" at bounding box center [425, 32] width 24 height 16
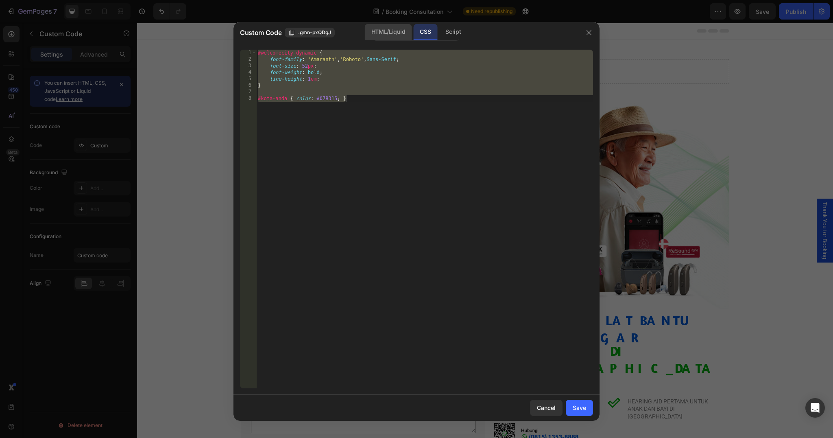
click at [406, 33] on div "HTML/Liquid" at bounding box center [388, 32] width 47 height 16
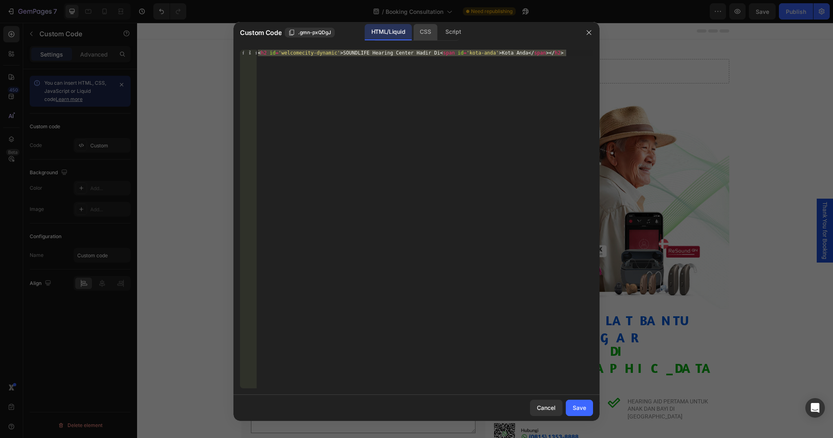
click at [426, 30] on div "CSS" at bounding box center [425, 32] width 24 height 16
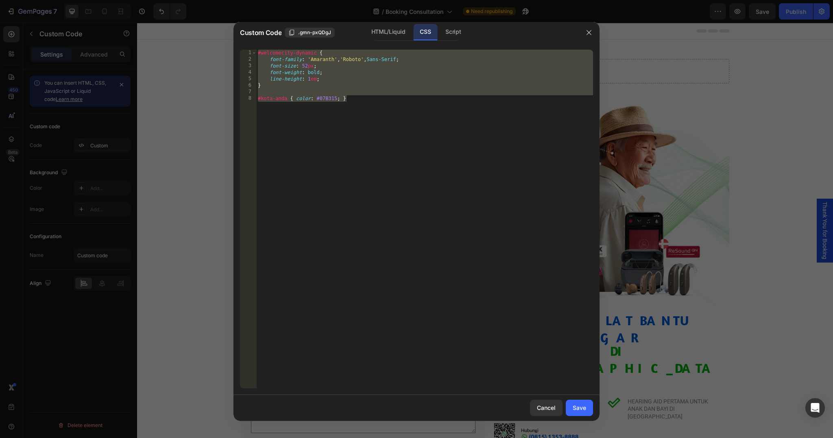
click at [314, 91] on div "#welcomecity-dynamic { font-family : ' Amaranth ' , ' Roboto ' , Sans-Serif ; f…" at bounding box center [424, 226] width 337 height 352
type textarea "#kota-anda { color: #07B315; }"
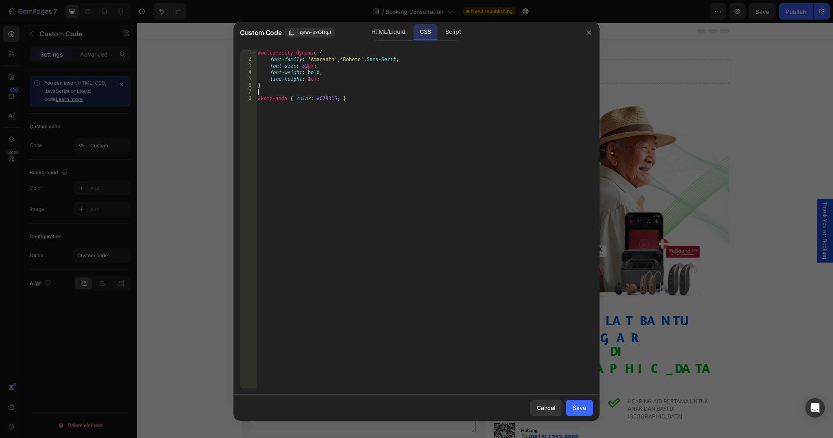
click at [368, 85] on div "#welcomecity-dynamic { font-family : ' Amaranth ' , ' Roboto ' , Sans-Serif ; f…" at bounding box center [424, 226] width 337 height 352
click at [358, 79] on div "#welcomecity-dynamic { font-family : ' Amaranth ' , ' Roboto ' , Sans-Serif ; f…" at bounding box center [424, 226] width 337 height 352
type textarea "line-height: 1em;"
paste textarea "005CDE"
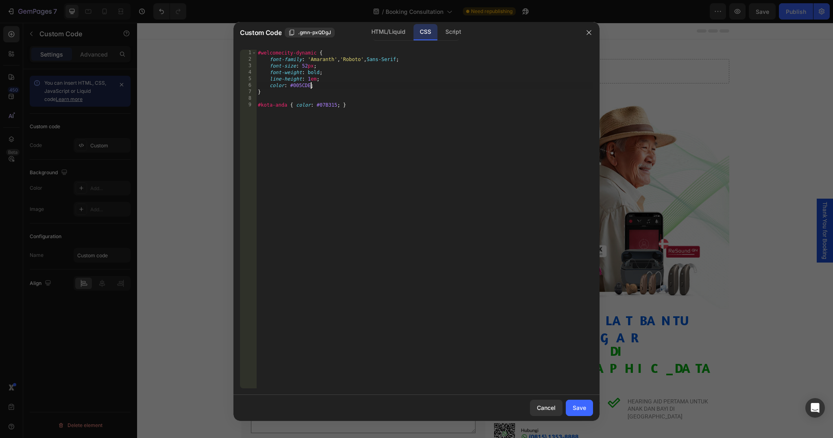
click at [306, 63] on div "#welcomecity-dynamic { font-family : ' Amaranth ' , ' Roboto ' , Sans-Serif ; f…" at bounding box center [424, 226] width 337 height 352
type textarea "font-size: 3em;"
click at [577, 405] on div "Save" at bounding box center [579, 407] width 13 height 9
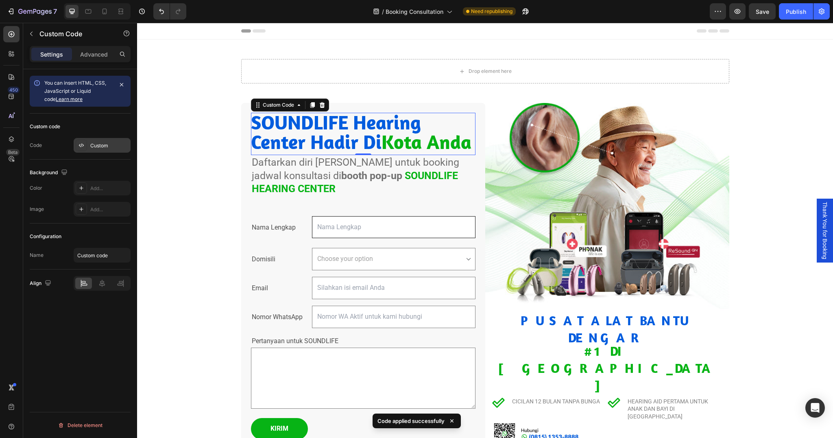
click at [107, 144] on div "Custom" at bounding box center [109, 145] width 38 height 7
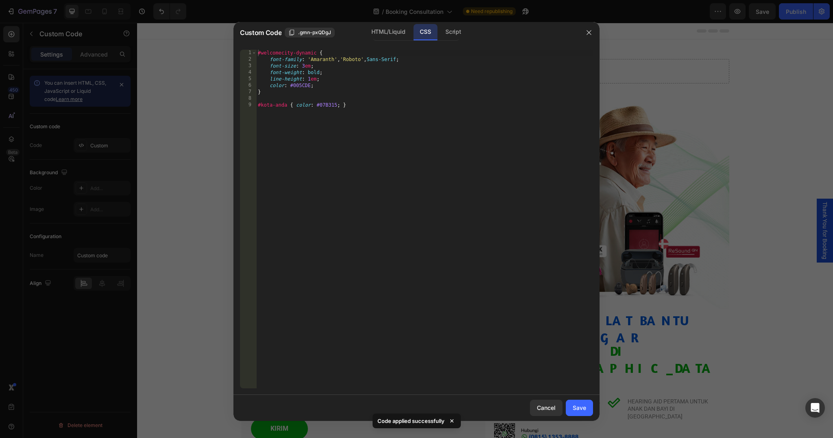
click at [304, 66] on div "#welcomecity-dynamic { font-family : ' Amaranth ' , ' Roboto ' , Sans-Serif ; f…" at bounding box center [424, 226] width 337 height 352
click at [484, 217] on div "#welcomecity-dynamic { font-family : ' Amaranth ' , ' Roboto ' , Sans-Serif ; f…" at bounding box center [424, 226] width 337 height 352
type textarea "#kota-anda { color: #07B315; }"
click at [578, 404] on div "Save" at bounding box center [579, 407] width 13 height 9
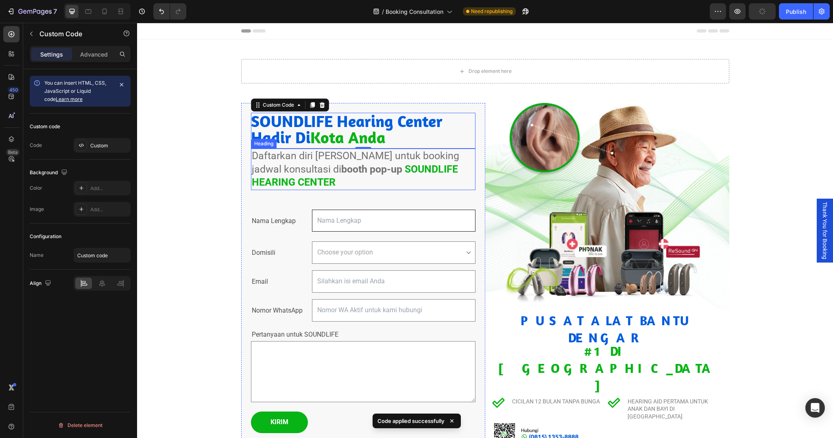
click at [341, 163] on strong "booth pop-up" at bounding box center [371, 169] width 61 height 12
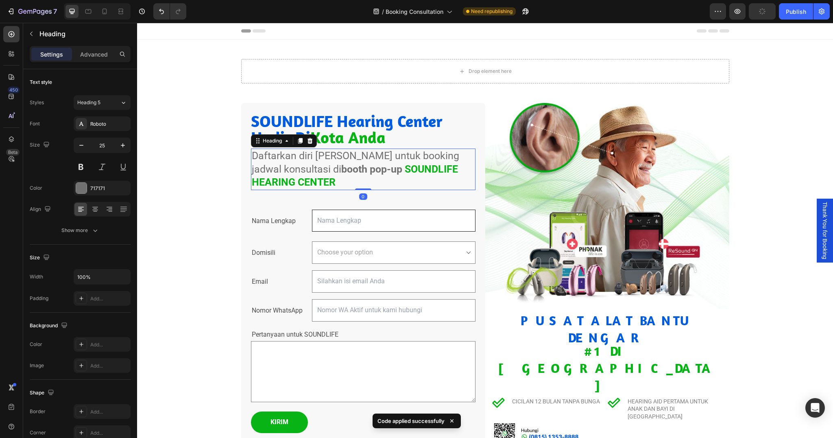
click at [92, 61] on div "Settings Advanced" at bounding box center [80, 54] width 101 height 16
click at [92, 58] on p "Advanced" at bounding box center [94, 54] width 28 height 9
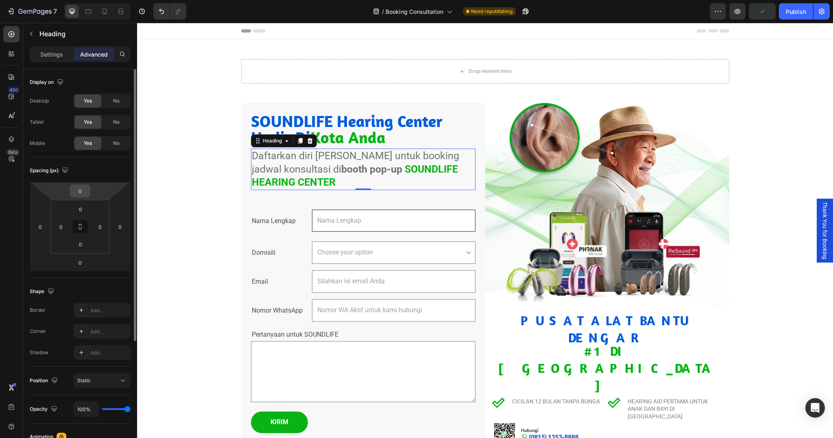
click at [81, 195] on input "0" at bounding box center [80, 191] width 16 height 12
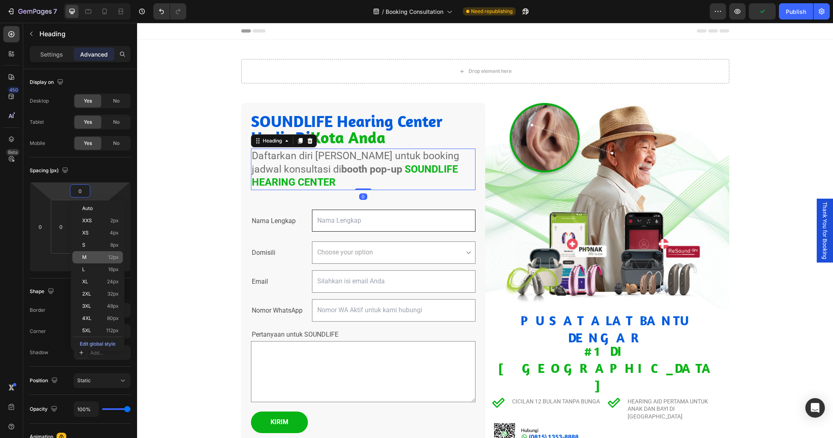
click at [91, 258] on p "M 12px" at bounding box center [100, 257] width 37 height 6
type input "12"
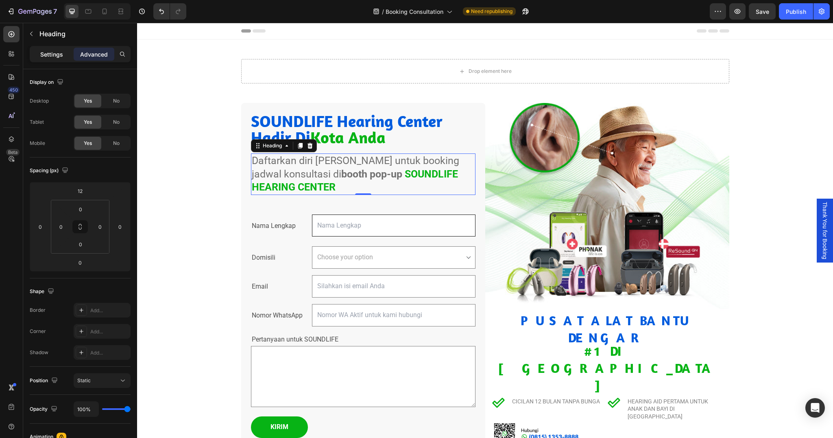
click at [34, 60] on div "Settings" at bounding box center [51, 54] width 41 height 13
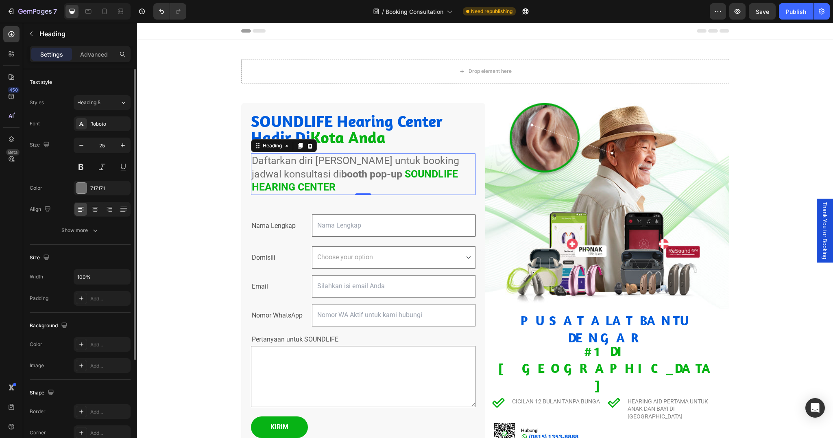
scroll to position [10, 0]
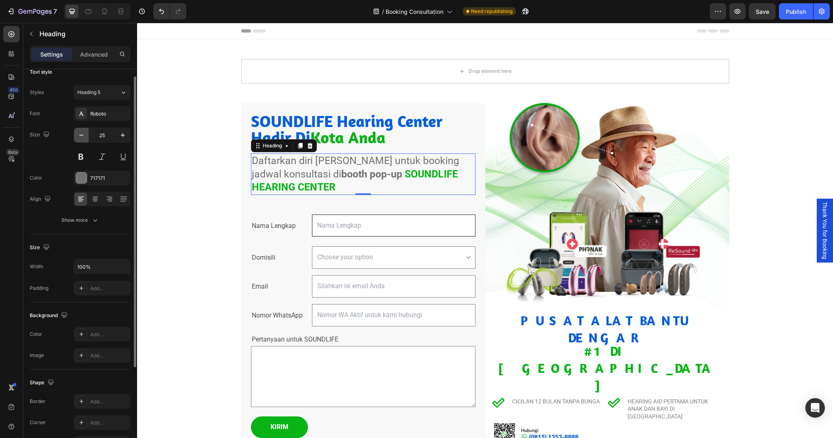
click at [84, 136] on icon "button" at bounding box center [81, 135] width 8 height 8
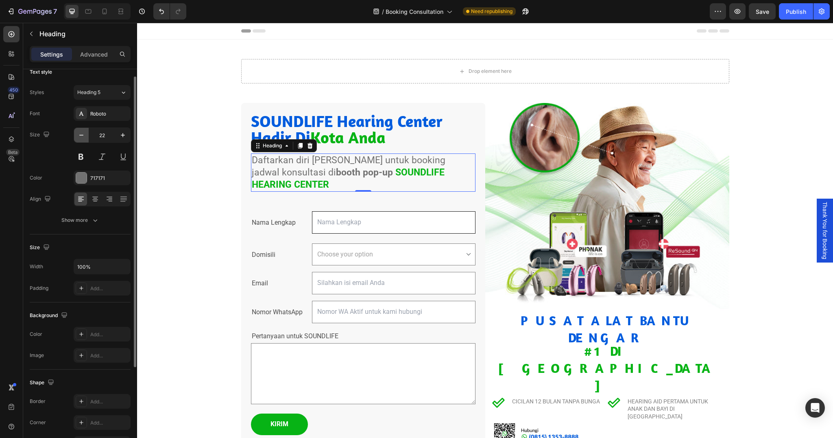
click at [84, 136] on icon "button" at bounding box center [81, 135] width 8 height 8
type input "21"
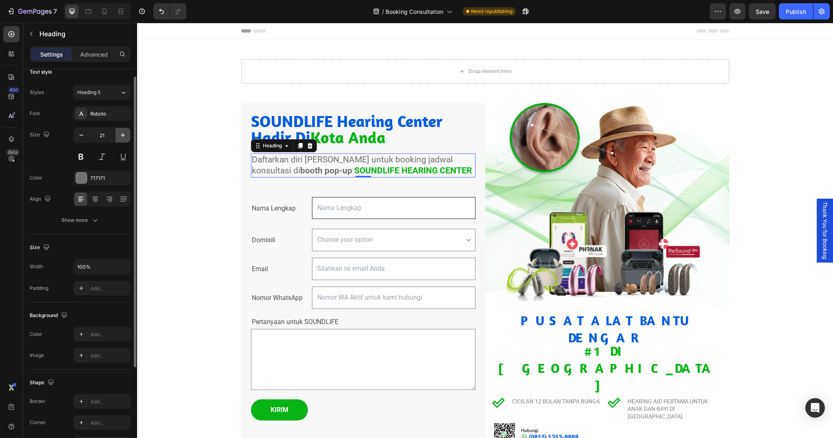
click at [127, 139] on button "button" at bounding box center [123, 135] width 15 height 15
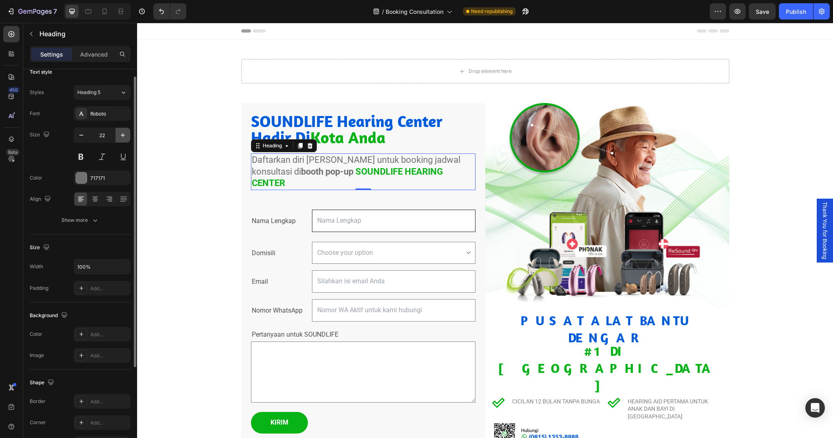
click at [127, 139] on button "button" at bounding box center [123, 135] width 15 height 15
type input "23"
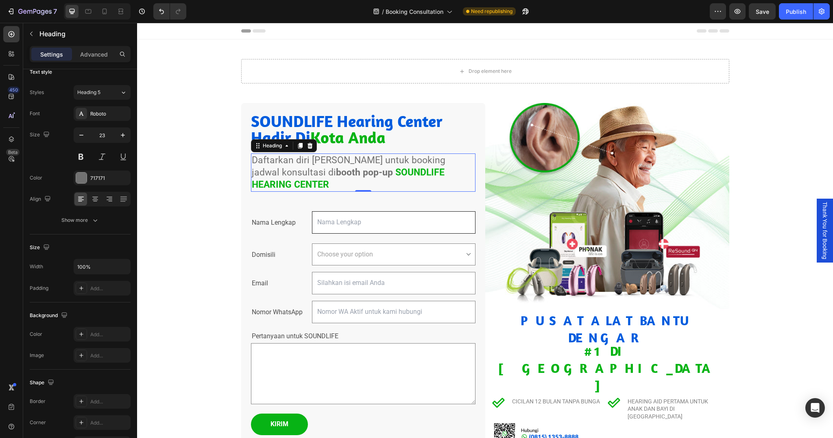
click at [758, 94] on div "Drop element here Row Section 1 SOUNDLIFE Hearing Center Hadir Di Kota Anda Cus…" at bounding box center [485, 264] width 696 height 450
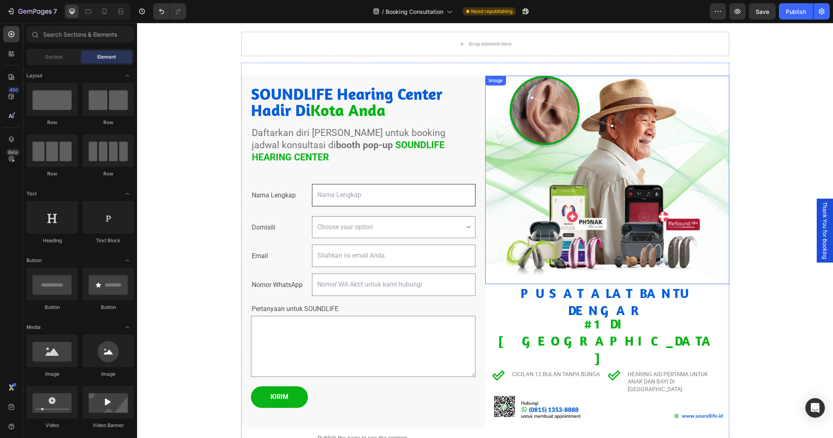
scroll to position [19, 0]
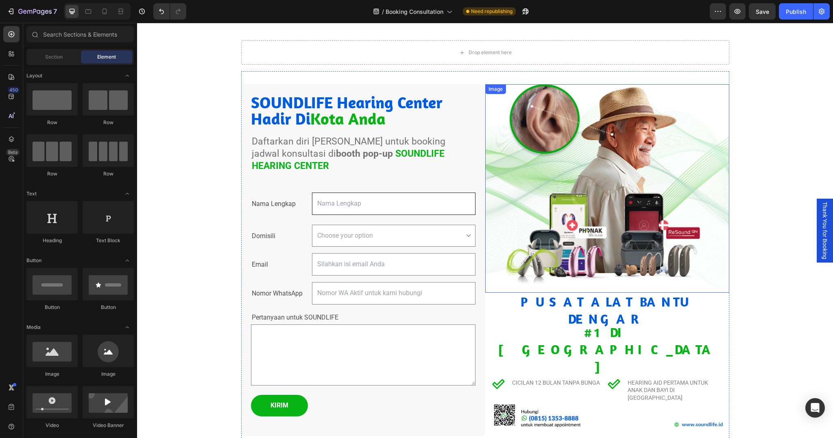
click at [603, 133] on img at bounding box center [607, 188] width 244 height 208
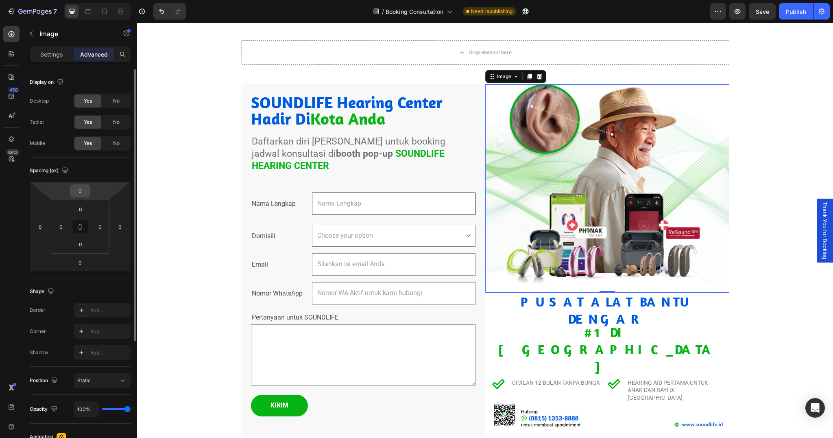
click at [82, 191] on input "0" at bounding box center [80, 191] width 16 height 12
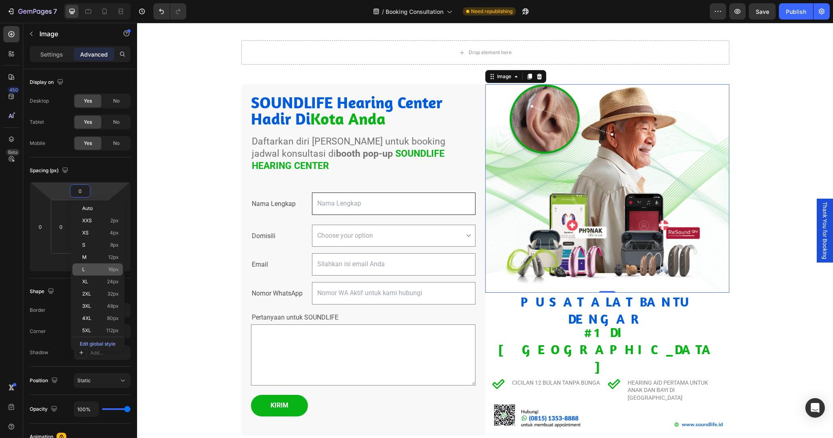
click at [96, 271] on p "L 16px" at bounding box center [100, 270] width 37 height 6
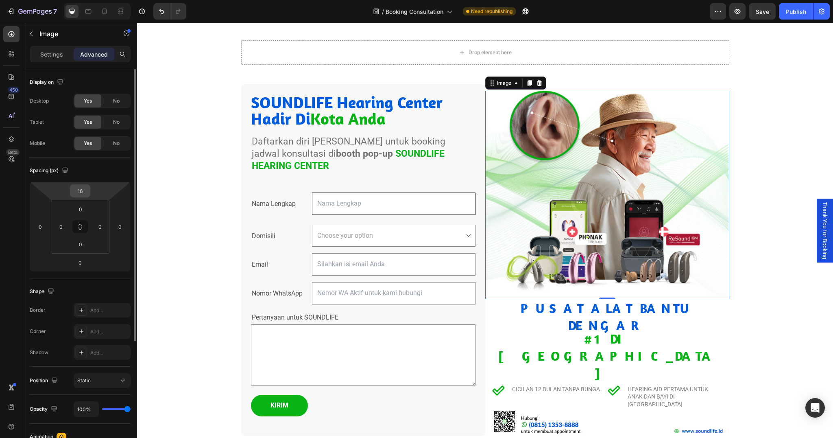
click at [77, 191] on input "16" at bounding box center [80, 191] width 16 height 12
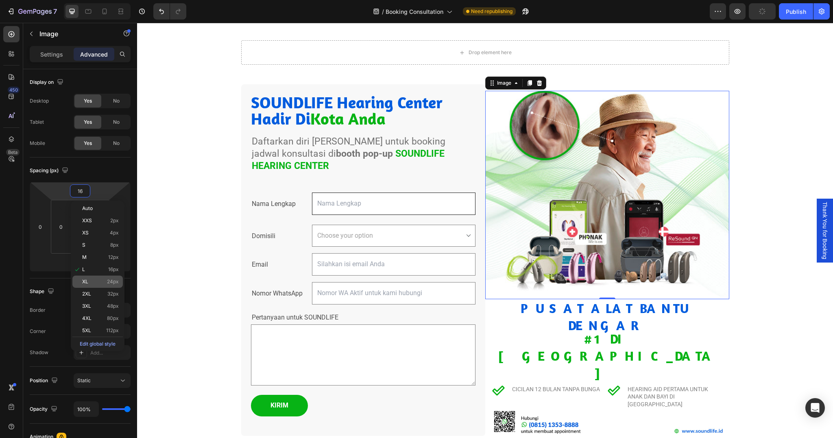
click at [92, 283] on p "XL 24px" at bounding box center [100, 282] width 37 height 6
type input "24"
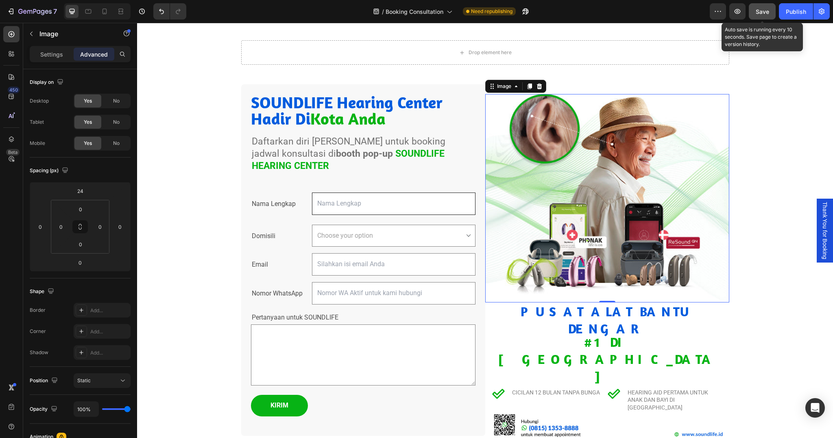
click at [759, 15] on div "Save" at bounding box center [762, 11] width 13 height 9
click at [754, 83] on div "Drop element here Row Section 1 SOUNDLIFE Hearing Center Hadir Di Kota Anda Cus…" at bounding box center [485, 246] width 696 height 450
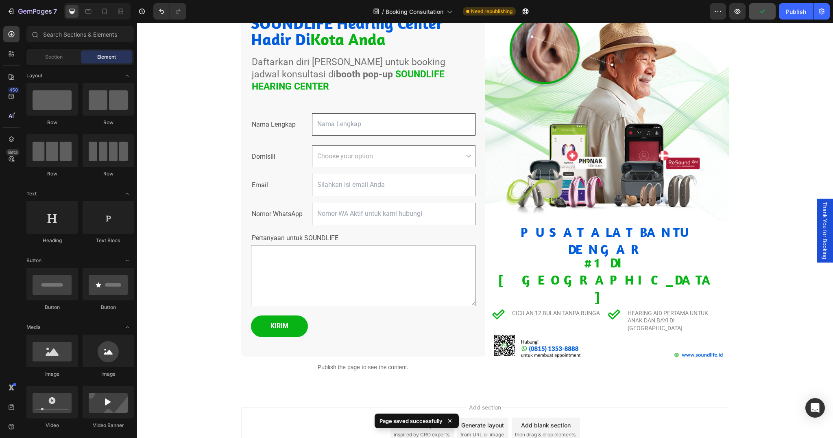
scroll to position [0, 0]
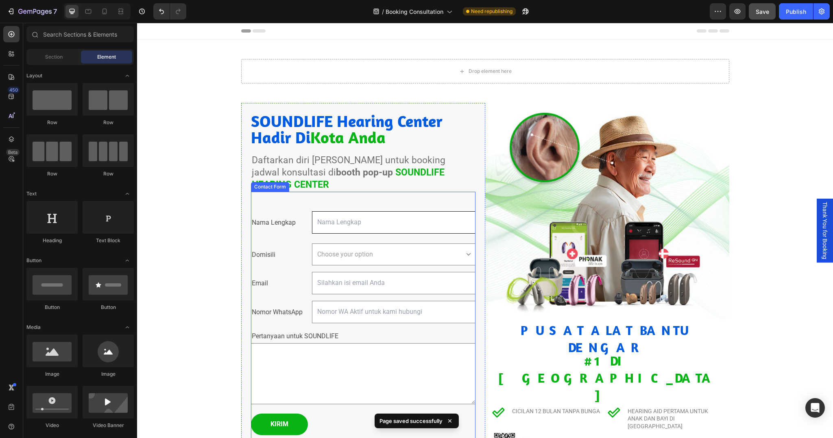
click at [301, 195] on div "Nama Lengkap Text Block Text Field Row Domisili Text Block Choose your option […" at bounding box center [363, 318] width 225 height 253
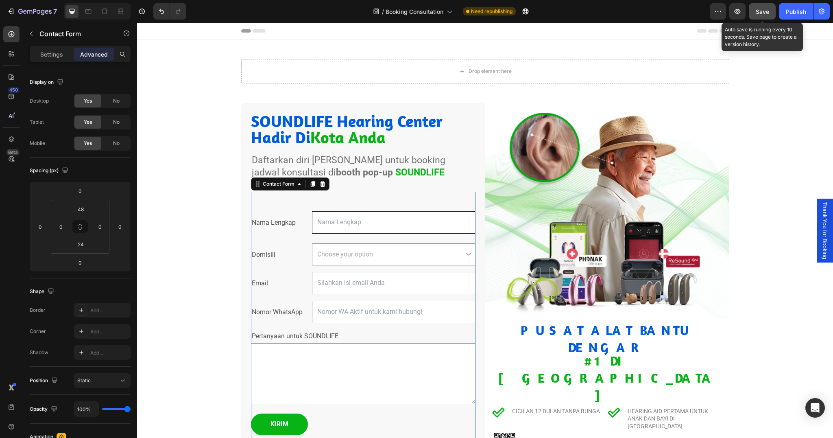
click at [758, 9] on span "Save" at bounding box center [762, 11] width 13 height 7
click at [13, 50] on icon at bounding box center [11, 54] width 8 height 8
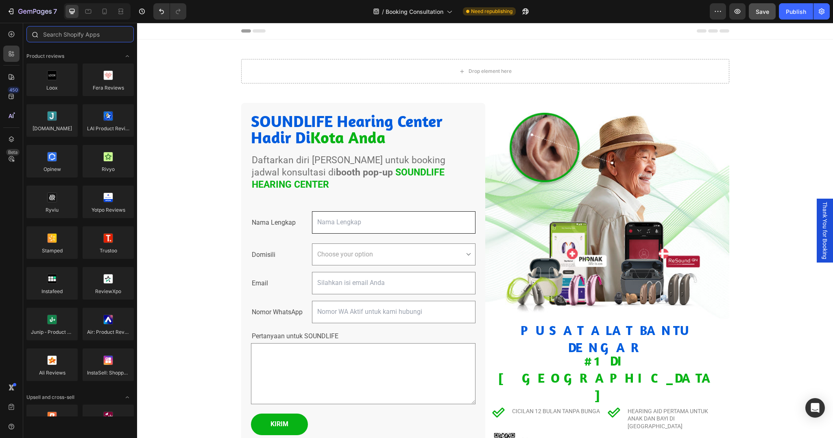
click at [102, 35] on input "text" at bounding box center [79, 34] width 107 height 16
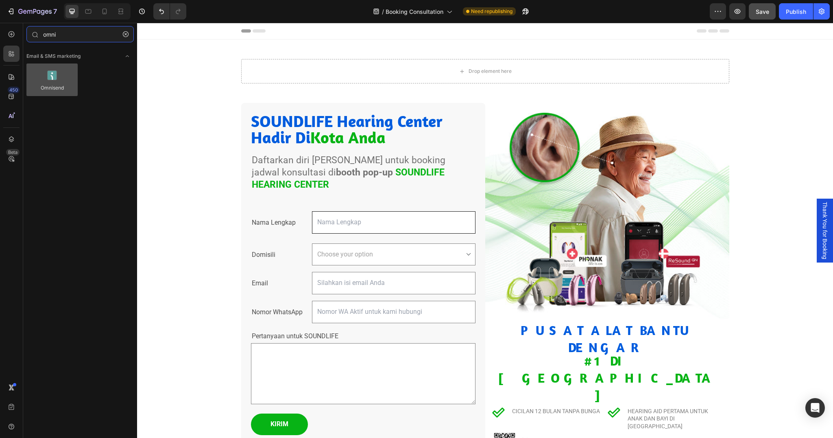
type input "omni"
click at [67, 80] on div at bounding box center [51, 79] width 51 height 33
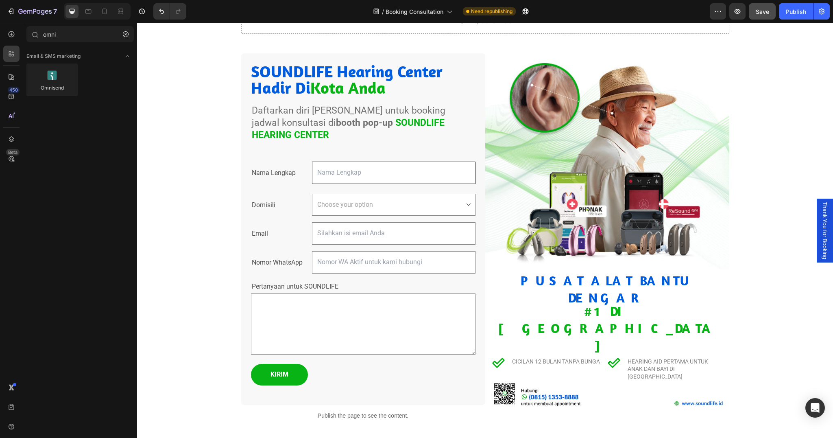
scroll to position [101, 0]
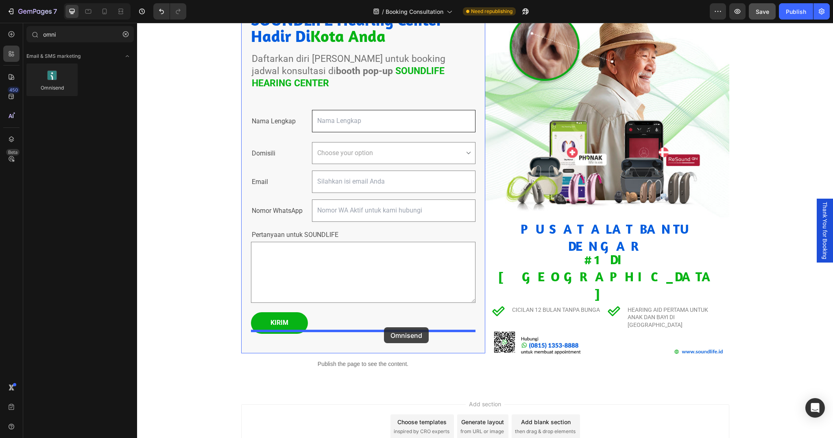
drag, startPoint x: 197, startPoint y: 104, endPoint x: 384, endPoint y: 327, distance: 290.9
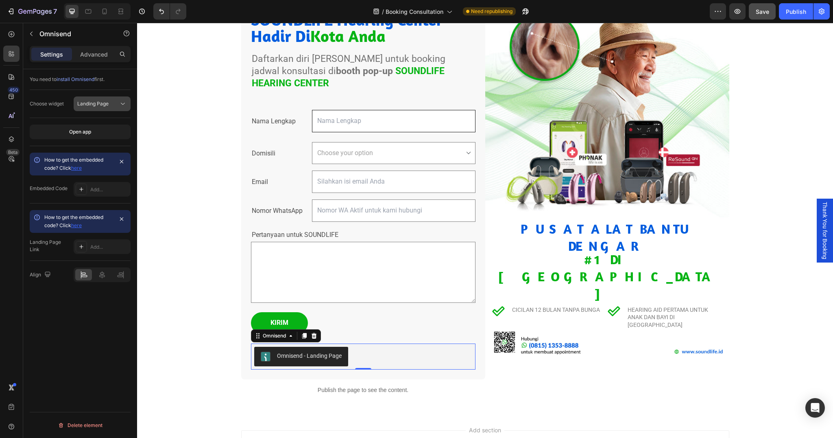
click at [108, 103] on span "Landing Page" at bounding box center [92, 104] width 31 height 6
click at [66, 135] on button "Open app" at bounding box center [80, 132] width 101 height 15
click at [39, 17] on button "7" at bounding box center [31, 11] width 57 height 16
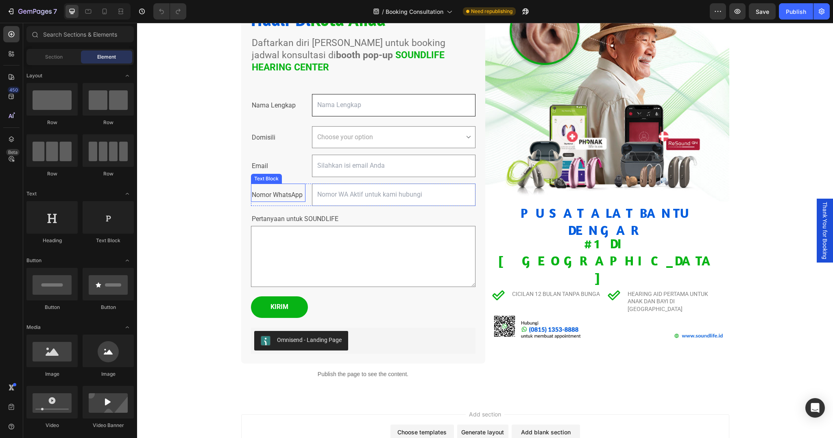
scroll to position [157, 0]
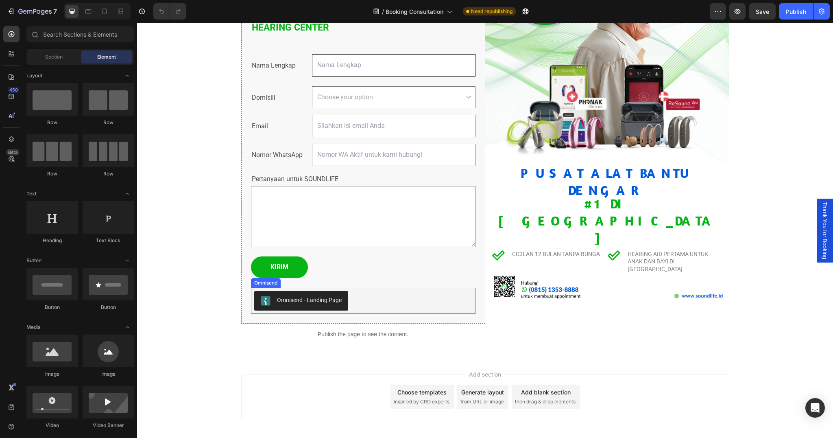
click at [315, 296] on div "Omnisend - Landing Page" at bounding box center [309, 300] width 65 height 9
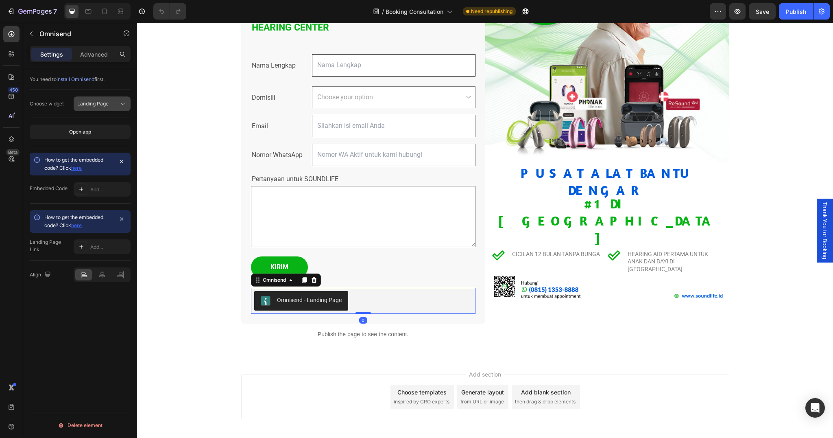
click at [88, 103] on span "Landing Page" at bounding box center [92, 104] width 31 height 6
click at [71, 81] on span "install Omnisend" at bounding box center [76, 79] width 38 height 6
click at [85, 245] on div at bounding box center [81, 246] width 11 height 11
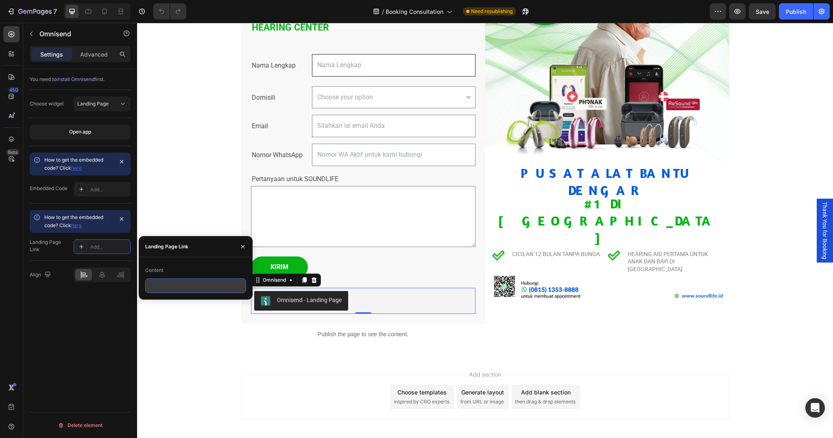
click at [157, 285] on input "text" at bounding box center [195, 285] width 101 height 15
paste input "https://omniform1.com/forms/v1/landingPage/646a31eabc57b9e2416219bc/68d78fd6e4d…"
type input "https://omniform1.com/forms/v1/landingPage/646a31eabc57b9e2416219bc/68d78fd6e4d…"
click at [213, 342] on div "SOUNDLIFE Hearing Center Hadir Di Kota Anda Custom Code Daftarkan diri Anda unt…" at bounding box center [485, 120] width 696 height 476
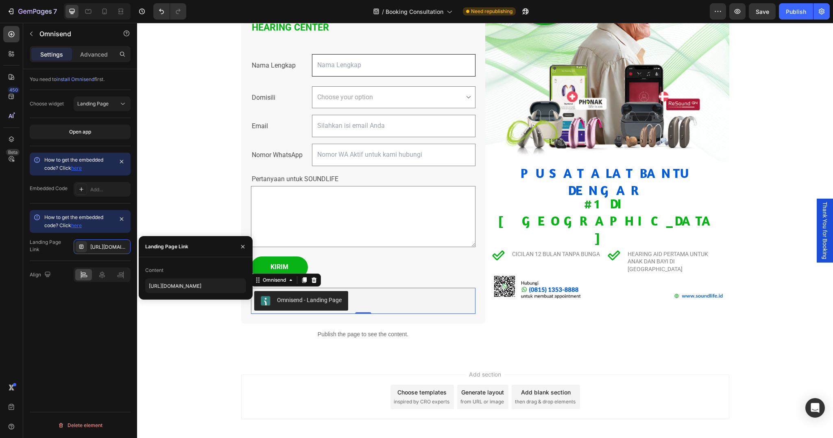
scroll to position [0, 0]
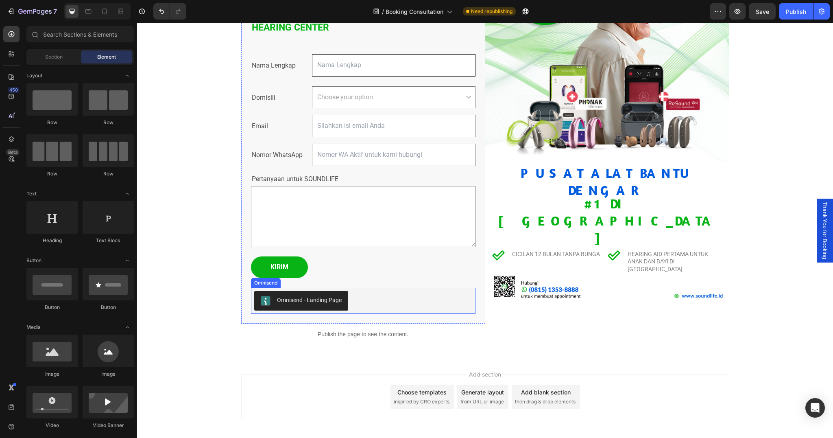
click at [292, 291] on button "Omnisend - Landing Page" at bounding box center [301, 301] width 94 height 20
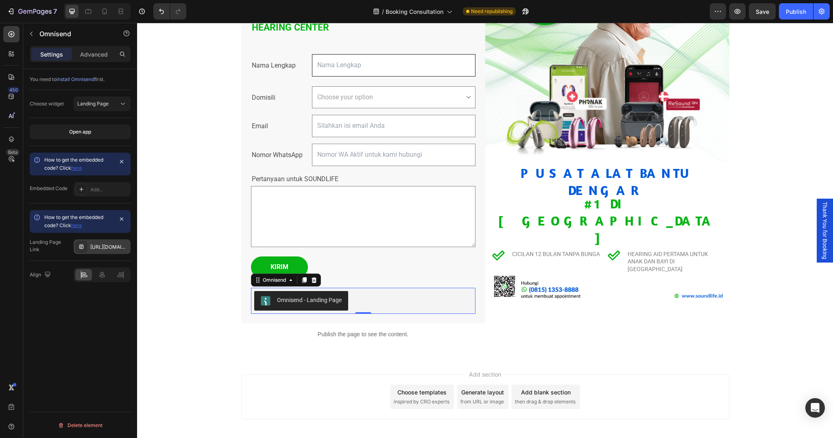
click at [94, 249] on div "Https://omniform1.Com/forms/v1/landingPage/646a31eabc57b9e2416219bc/68d78fd6e4d…" at bounding box center [109, 246] width 38 height 7
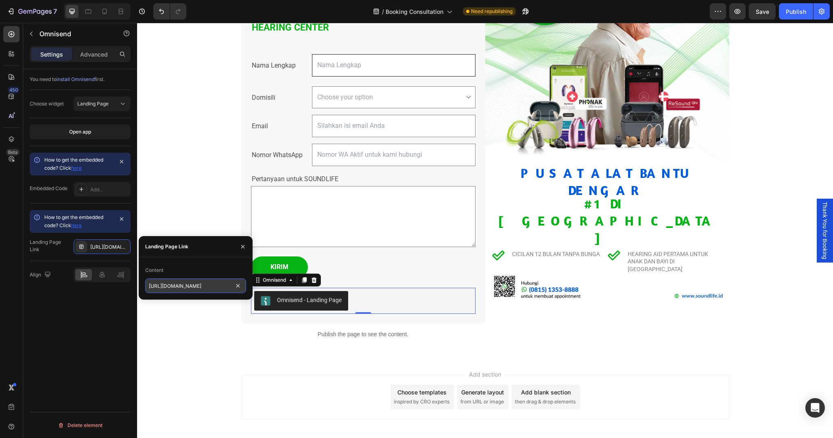
click at [159, 288] on input "https://omniform1.com/forms/v1/landingPage/646a31eabc57b9e2416219bc/68d78fd6e4d…" at bounding box center [195, 285] width 101 height 15
click at [183, 324] on div "SOUNDLIFE Hearing Center Hadir Di Kota Anda Custom Code Daftarkan diri Anda unt…" at bounding box center [485, 120] width 696 height 476
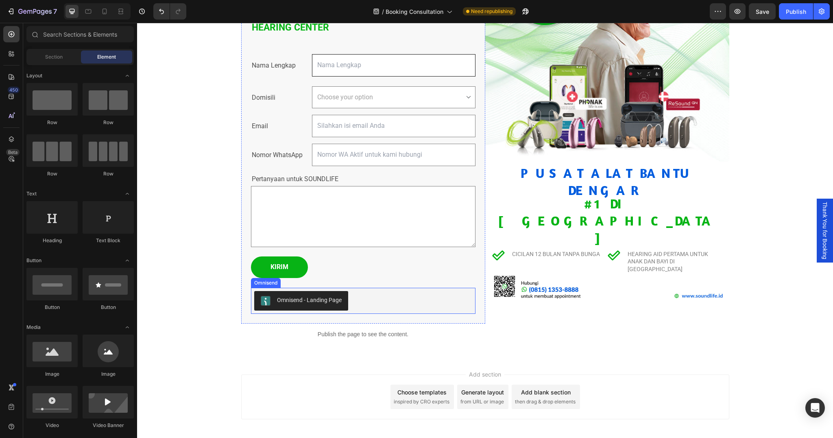
click at [278, 296] on div "Omnisend - Landing Page" at bounding box center [309, 300] width 65 height 9
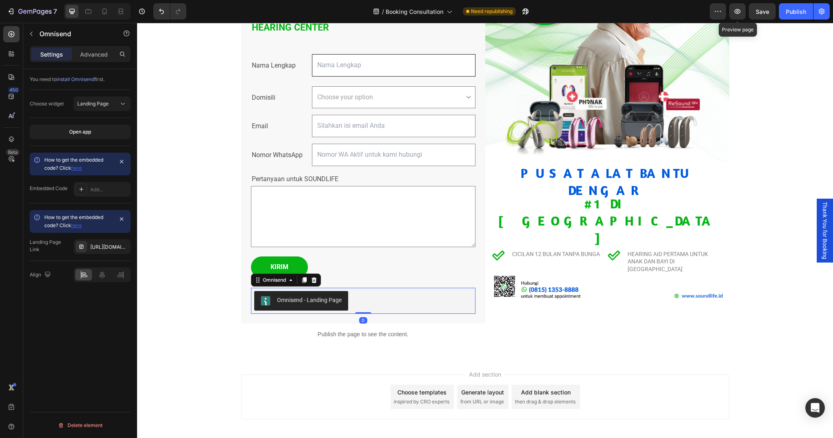
click at [727, 15] on div "Preview Preview page Save Publish" at bounding box center [770, 11] width 120 height 16
click at [736, 15] on icon "button" at bounding box center [738, 11] width 8 height 8
click at [118, 247] on div "Https://omniform1.Com/forms/v1/landingPage/646a31eabc57b9e2416219bc/68d78fd6e4d…" at bounding box center [109, 246] width 38 height 7
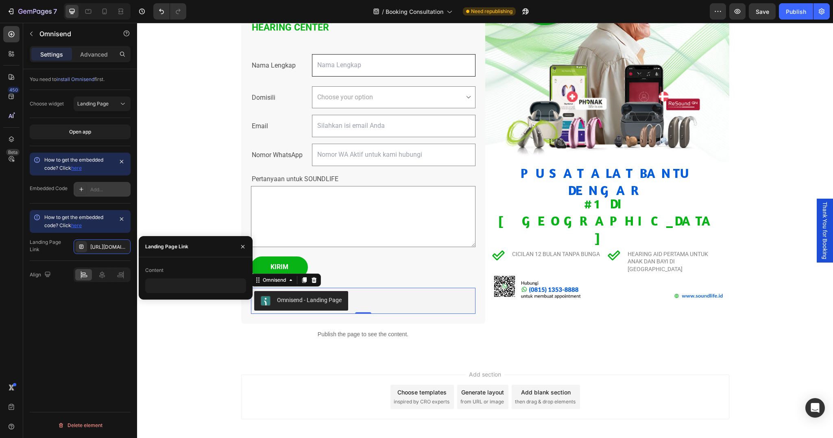
click at [97, 185] on div "Add..." at bounding box center [102, 189] width 57 height 15
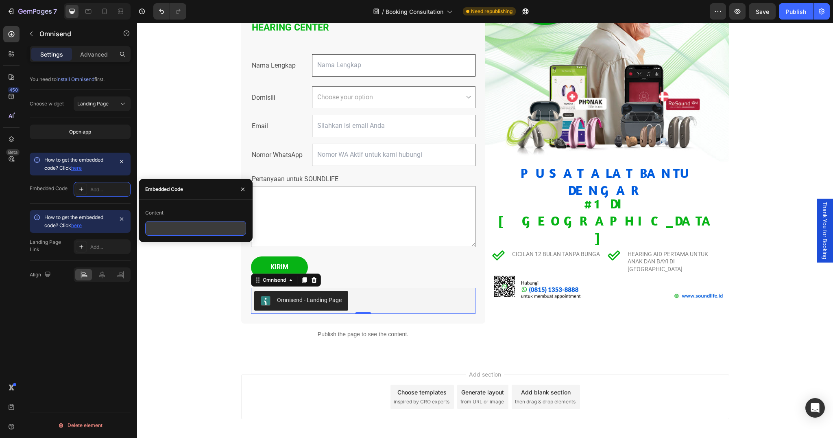
click at [196, 234] on input "text" at bounding box center [195, 228] width 101 height 15
paste input "<div id="omnisend-embedded-v2-68d79051cd738ff721007bea"></div>"
type input "<div id="omnisend-embedded-v2-68d79051cd738ff721007bea"></div>"
click at [186, 292] on div "SOUNDLIFE Hearing Center Hadir Di Kota Anda Custom Code Daftarkan diri Anda unt…" at bounding box center [485, 120] width 696 height 476
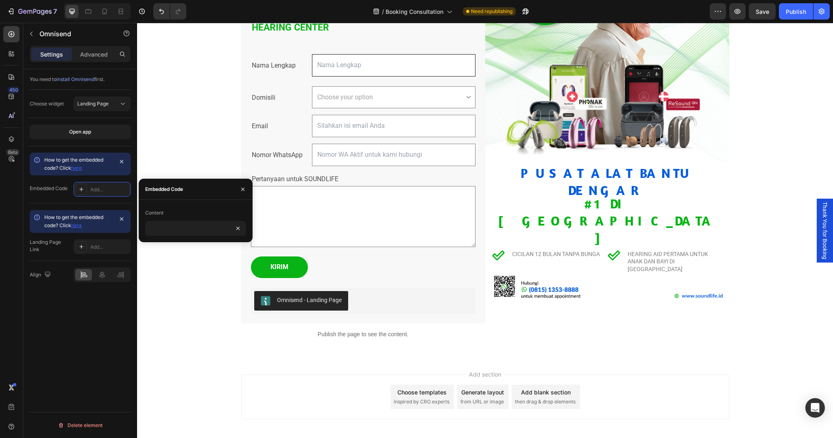
scroll to position [0, 0]
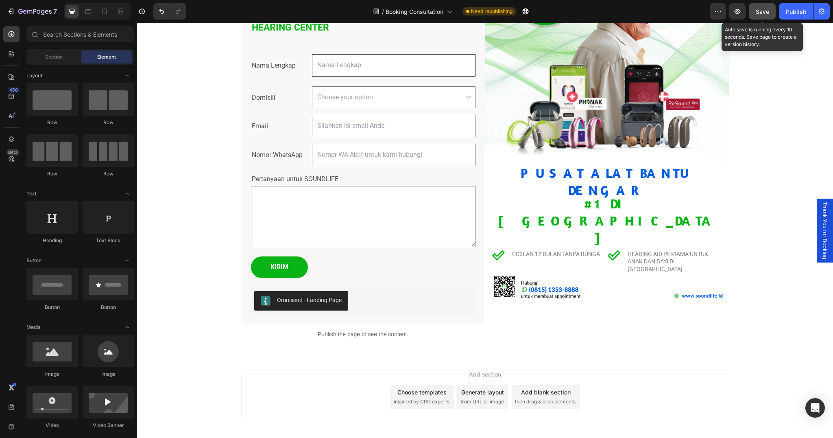
click at [762, 15] on div "Save" at bounding box center [762, 11] width 13 height 9
click at [734, 17] on button "button" at bounding box center [738, 11] width 16 height 16
click at [760, 15] on div "Save" at bounding box center [762, 11] width 13 height 9
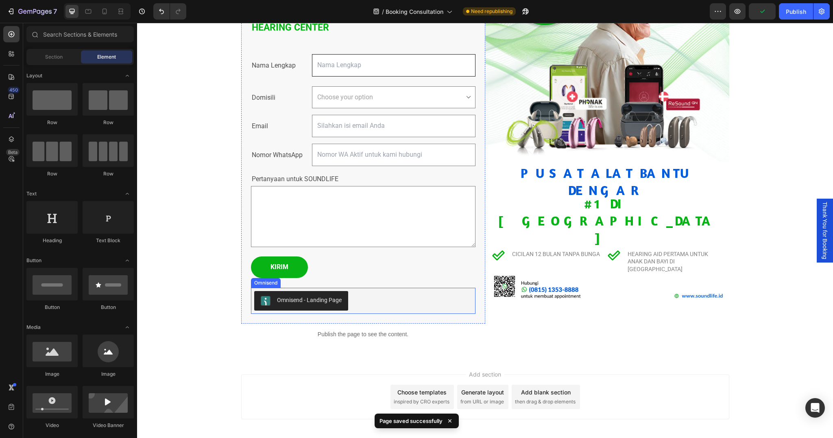
click at [297, 296] on div "Omnisend - Landing Page" at bounding box center [301, 301] width 81 height 10
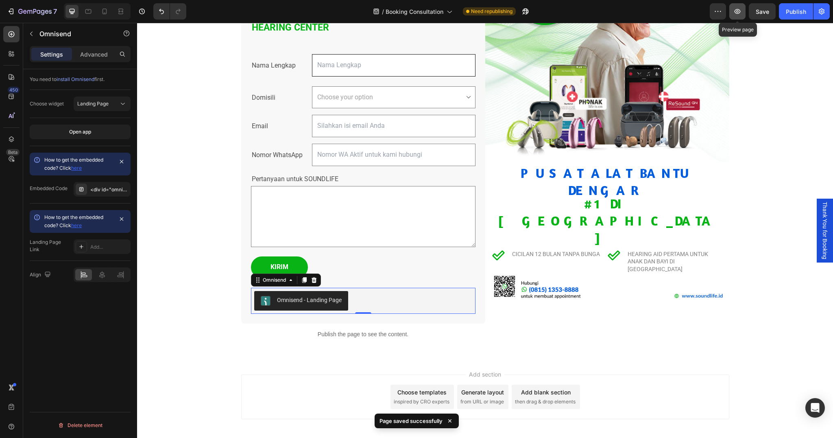
click at [741, 11] on icon "button" at bounding box center [738, 11] width 8 height 8
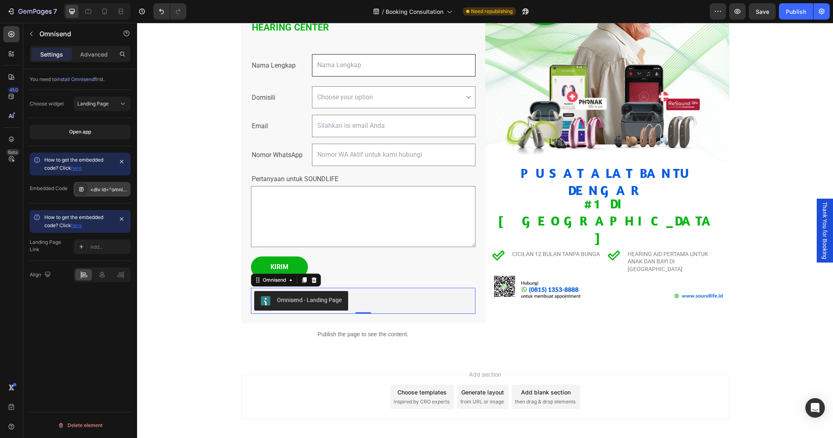
click at [105, 190] on div "<div id="omnisend-embedded-v2-68d79051cd738ff721007bea"></div>" at bounding box center [109, 189] width 38 height 7
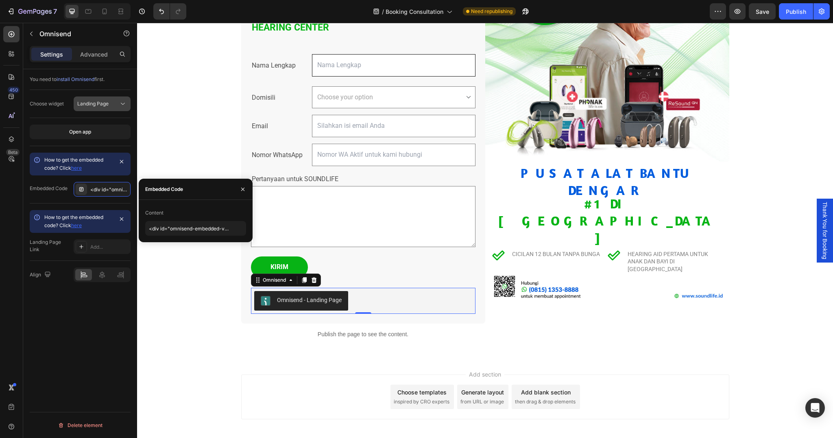
click at [97, 103] on span "Landing Page" at bounding box center [92, 104] width 31 height 6
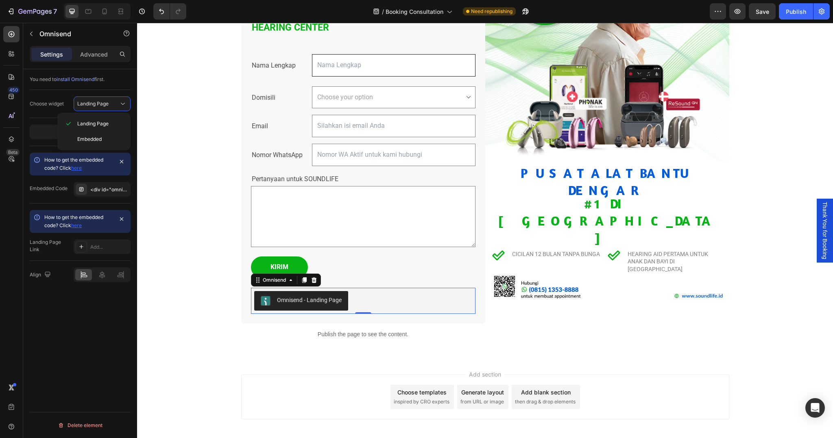
click at [129, 91] on div "Choose widget Landing Page" at bounding box center [80, 104] width 101 height 28
click at [107, 49] on div "Advanced" at bounding box center [94, 54] width 41 height 13
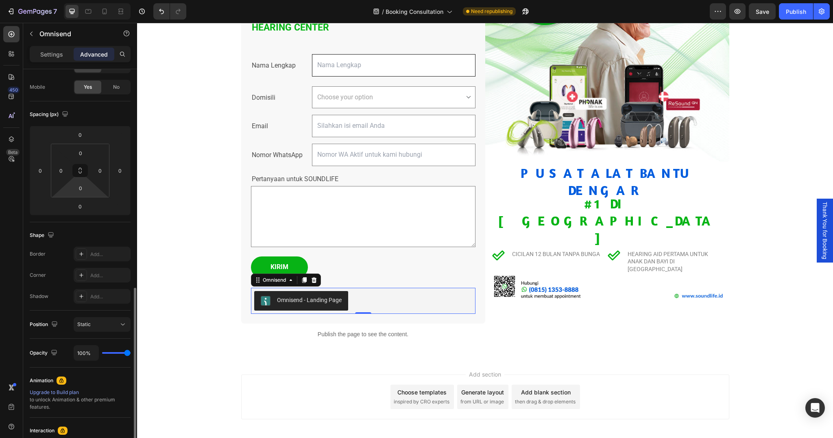
scroll to position [173, 0]
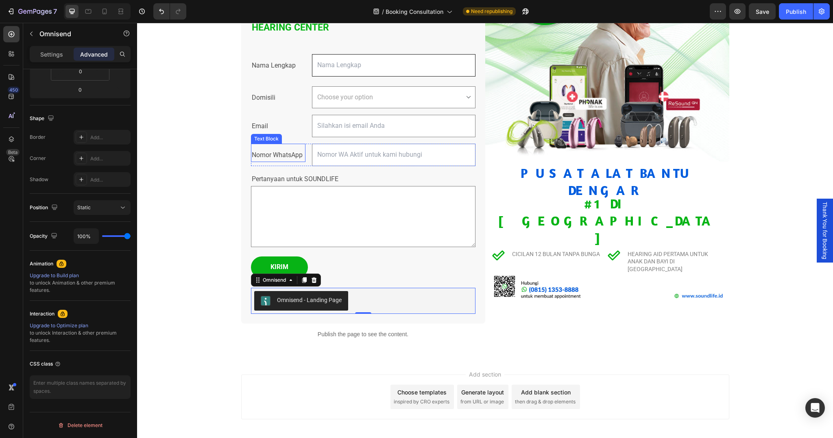
click at [282, 149] on p "Nomor WhatsApp" at bounding box center [278, 155] width 53 height 12
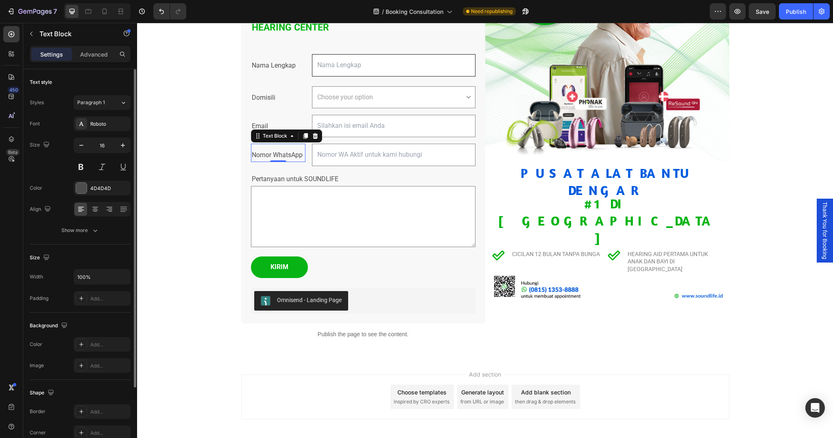
scroll to position [0, 0]
click at [94, 44] on div "Text Block" at bounding box center [69, 33] width 93 height 21
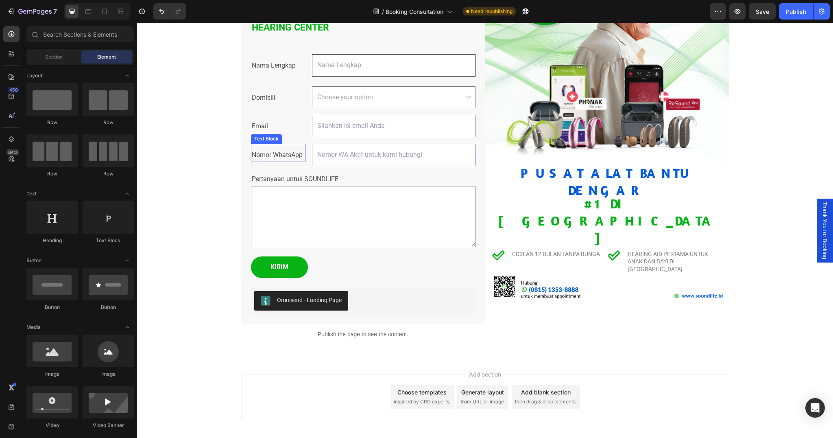
click at [271, 149] on p "Nomor WhatsApp" at bounding box center [278, 155] width 53 height 12
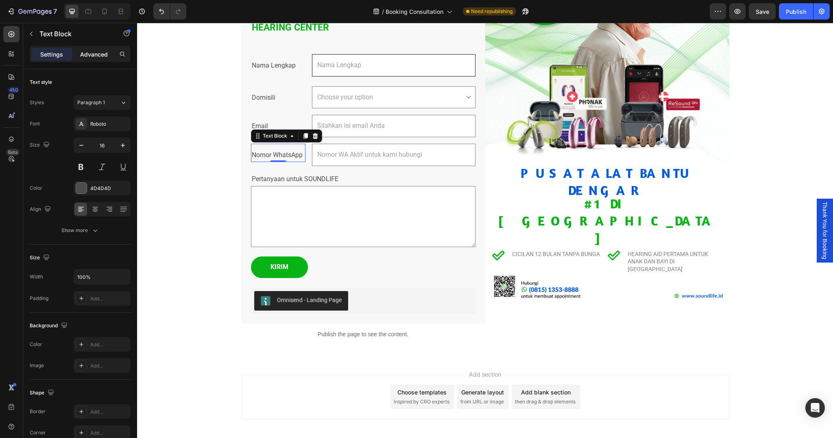
click at [98, 55] on p "Advanced" at bounding box center [94, 54] width 28 height 9
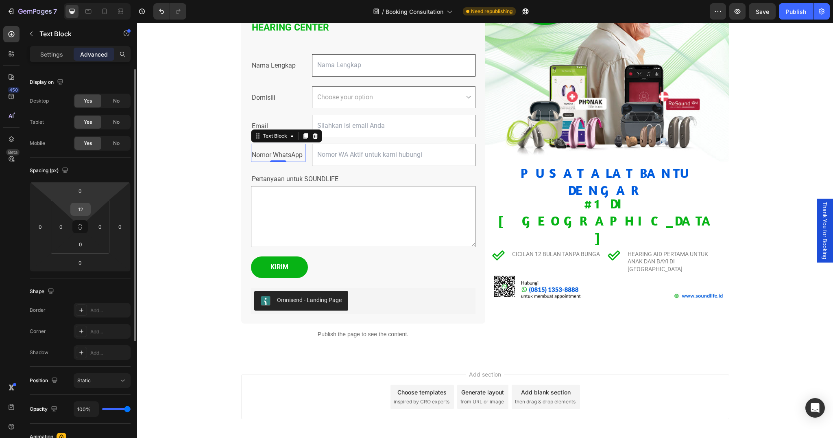
click at [81, 212] on input "12" at bounding box center [80, 209] width 16 height 12
type input "0"
click at [177, 161] on div "SOUNDLIFE Hearing Center Hadir Di Kota Anda Custom Code Daftarkan diri Anda unt…" at bounding box center [485, 120] width 696 height 476
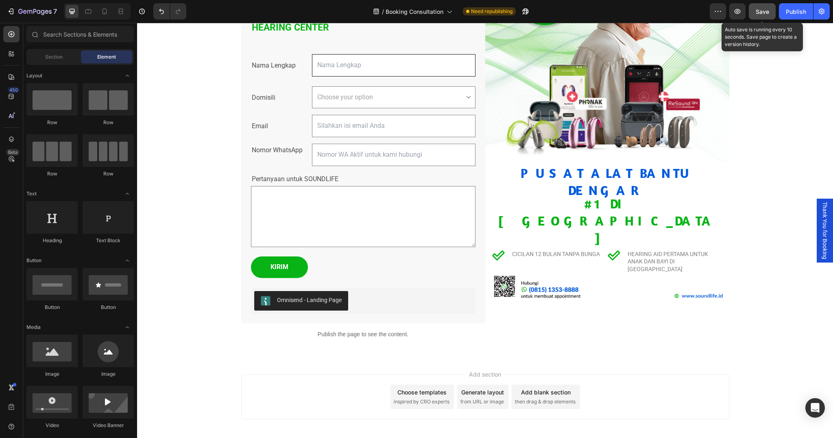
click at [765, 16] on button "Save" at bounding box center [762, 11] width 27 height 16
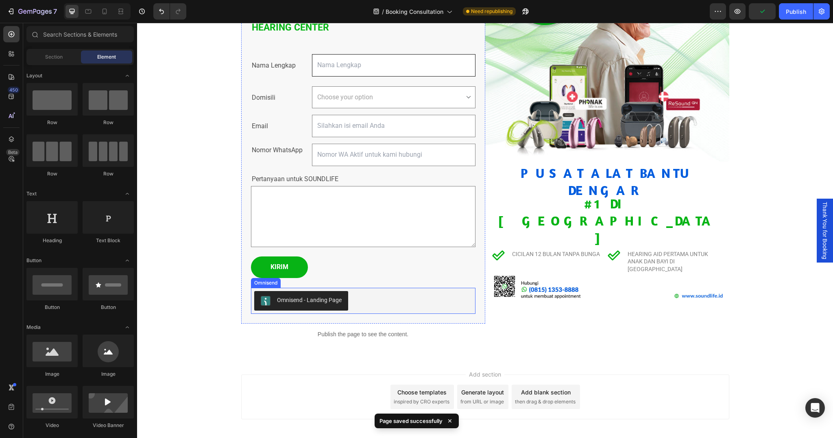
click at [399, 291] on div "Omnisend - Landing Page" at bounding box center [363, 301] width 218 height 20
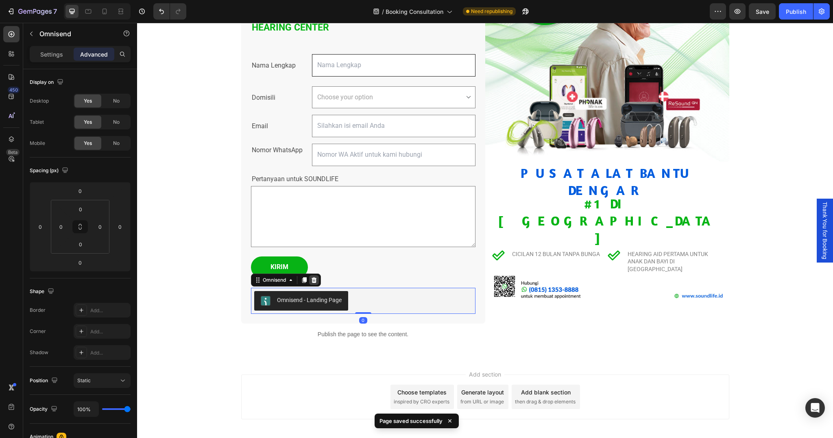
click at [316, 275] on div at bounding box center [314, 280] width 10 height 10
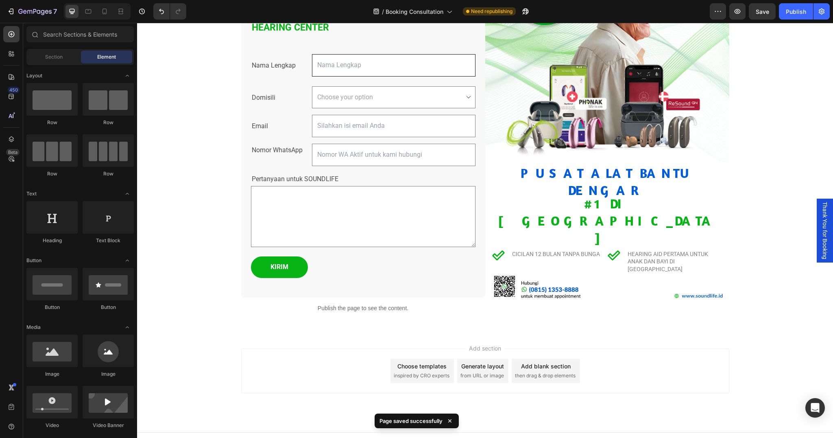
scroll to position [156, 0]
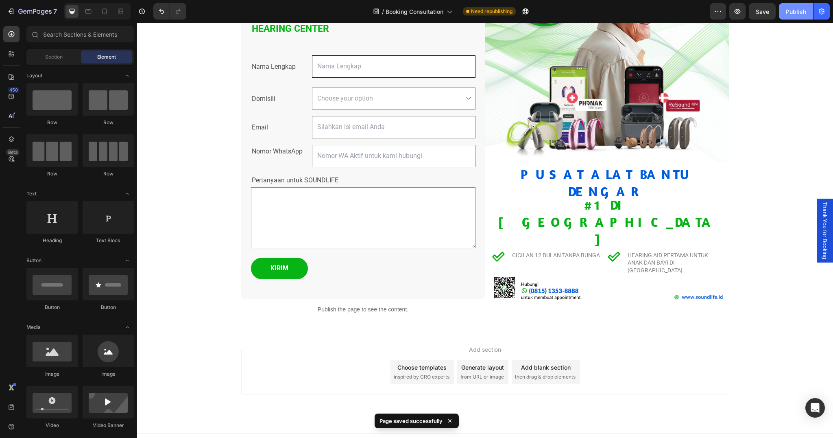
click at [786, 7] on button "Publish" at bounding box center [796, 11] width 34 height 16
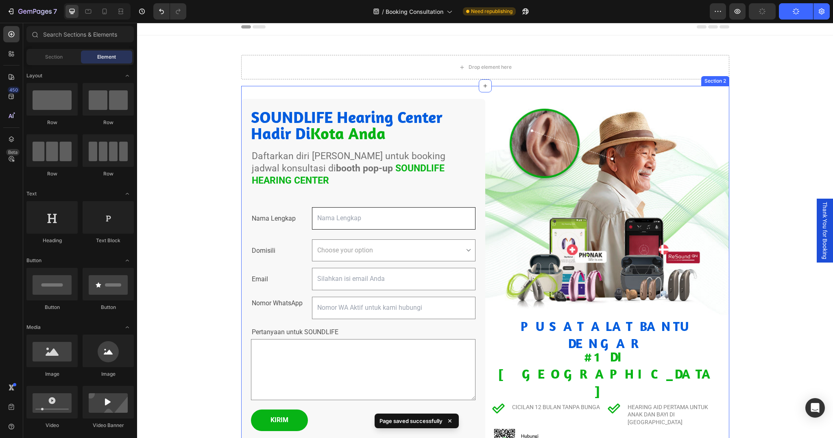
scroll to position [0, 0]
